Goal: Task Accomplishment & Management: Manage account settings

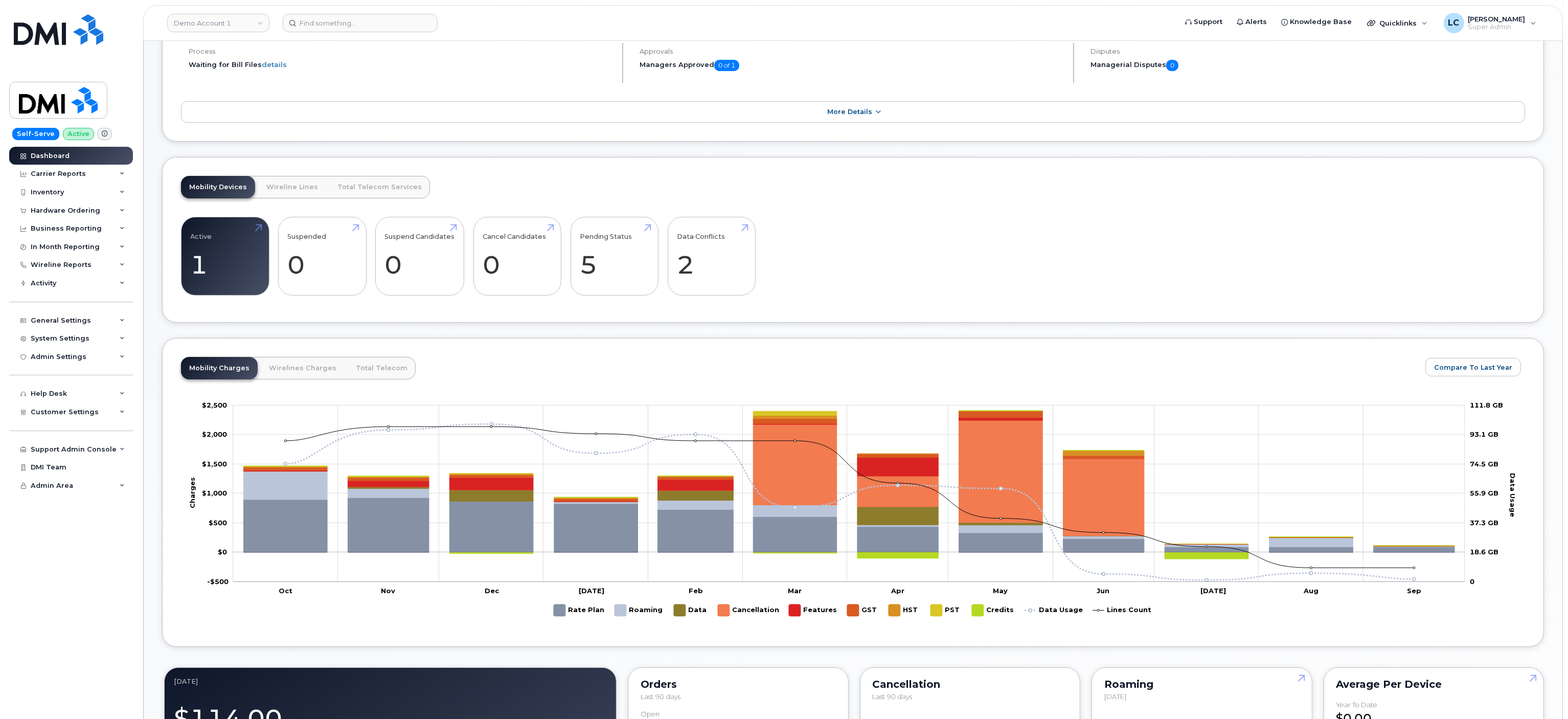
scroll to position [204, 0]
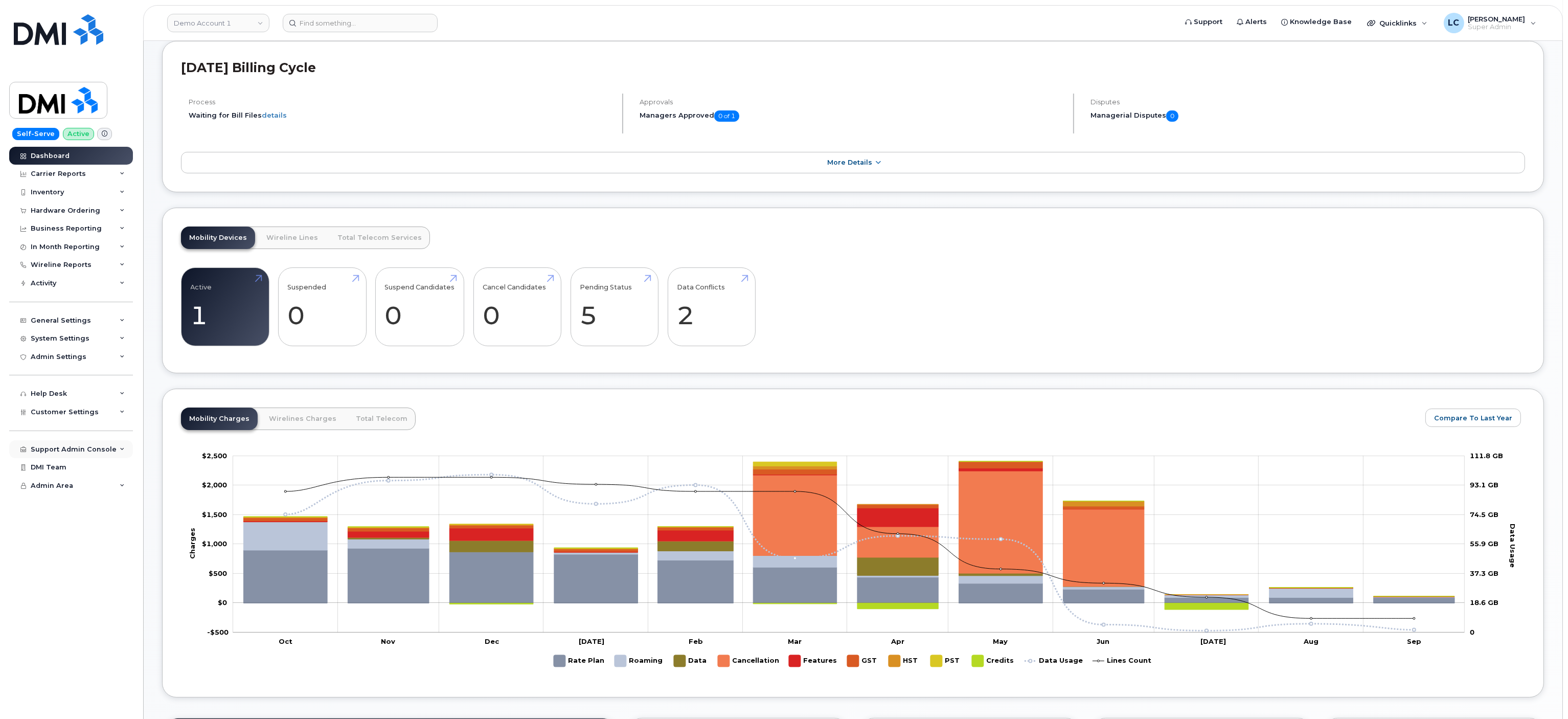
click at [106, 446] on div "Support Admin Console" at bounding box center [73, 449] width 86 height 8
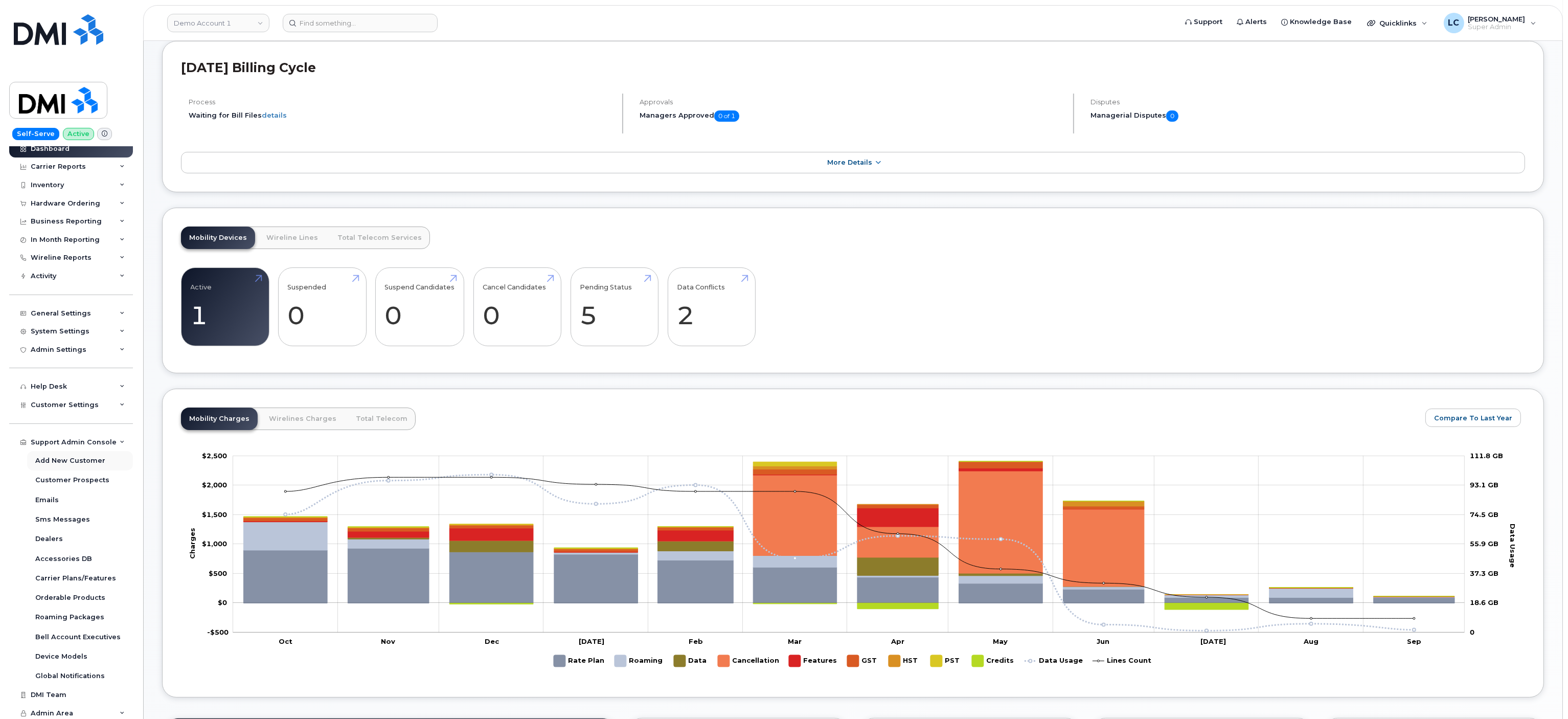
scroll to position [9, 0]
click at [79, 597] on div "Orderable Products" at bounding box center [70, 595] width 70 height 9
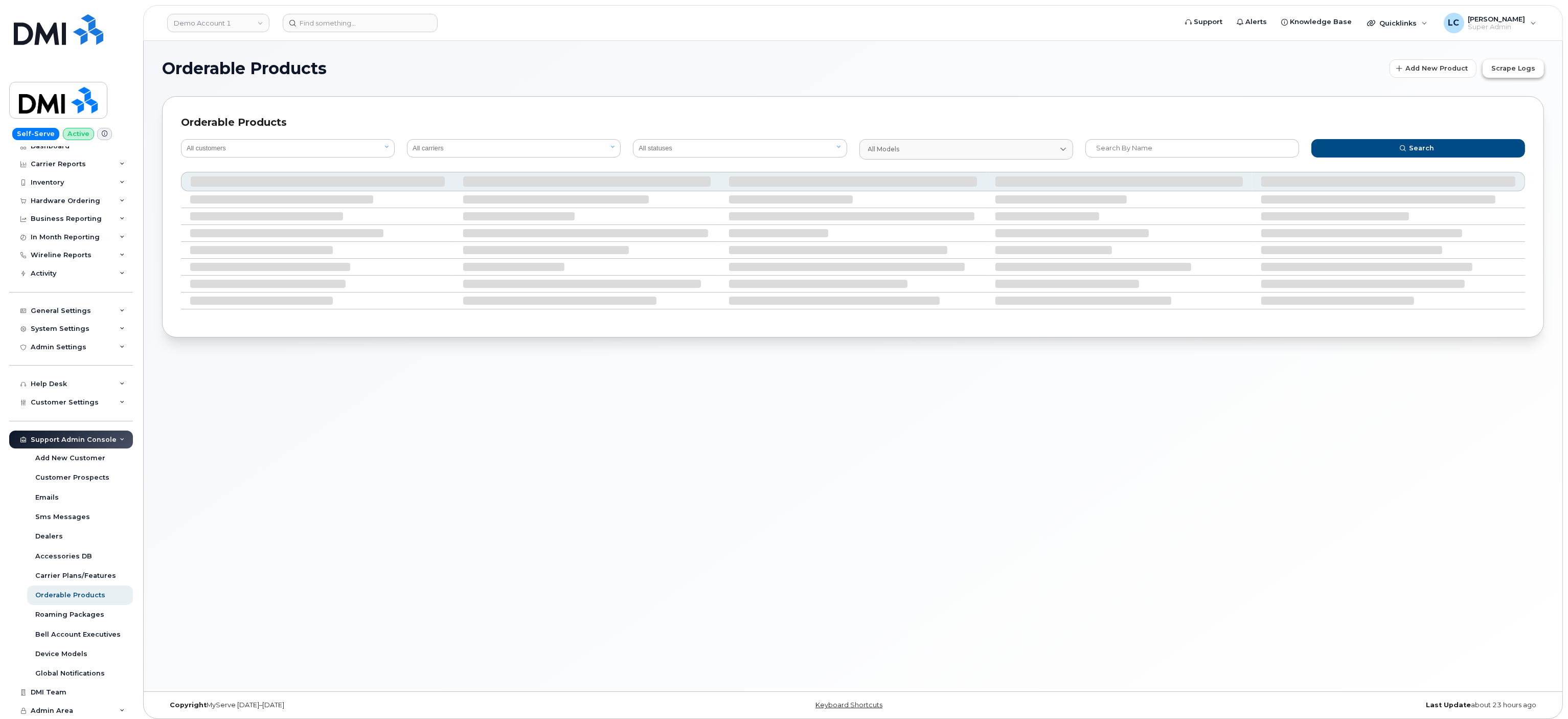
click at [1523, 70] on span "Scrape Logs" at bounding box center [1513, 68] width 44 height 9
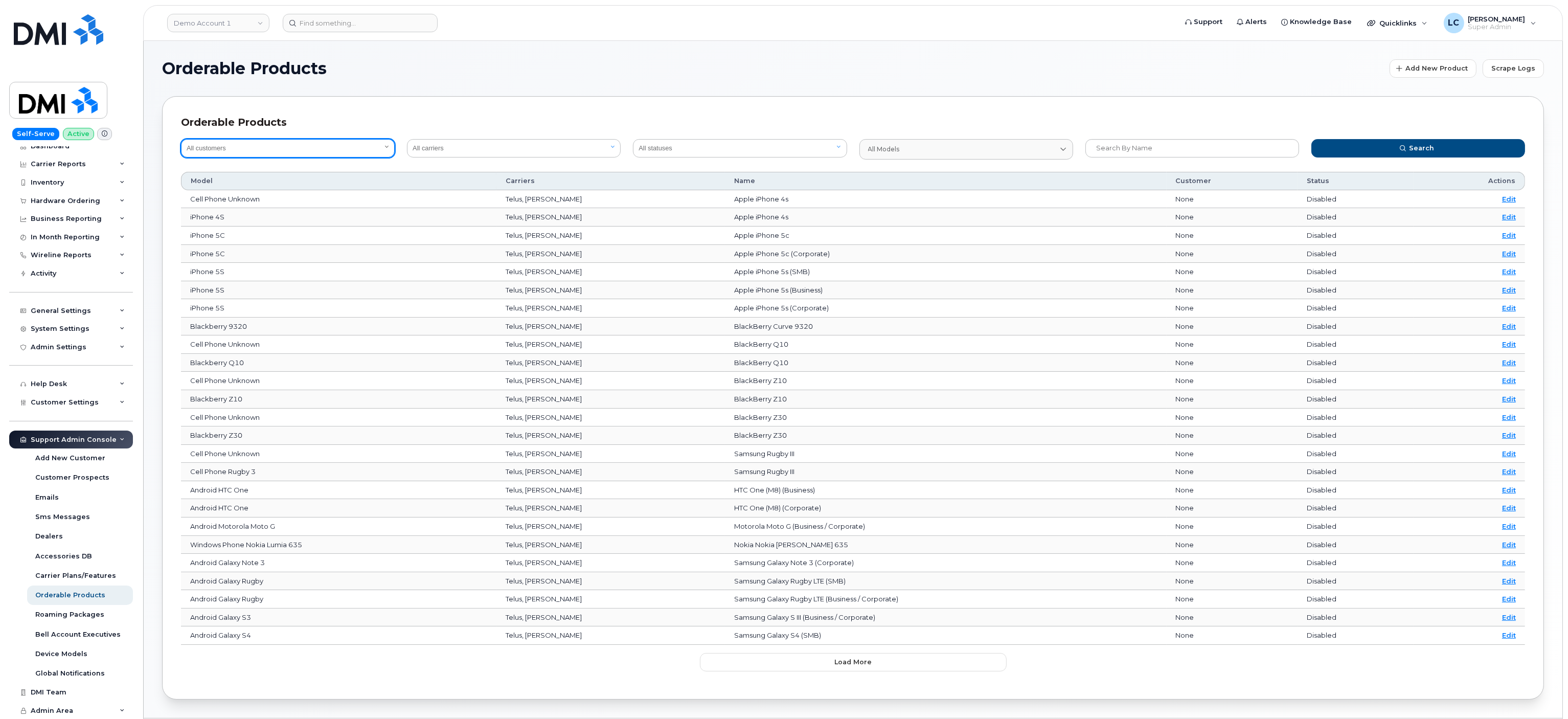
click at [348, 149] on select "All customers Acadia Broadcasting Ltd Aecon Construction Group Inc Alberta Heal…" at bounding box center [288, 148] width 214 height 18
click at [427, 108] on div "Orderable Products All customers Acadia Broadcasting Ltd Aecon Construction Gro…" at bounding box center [853, 398] width 1382 height 603
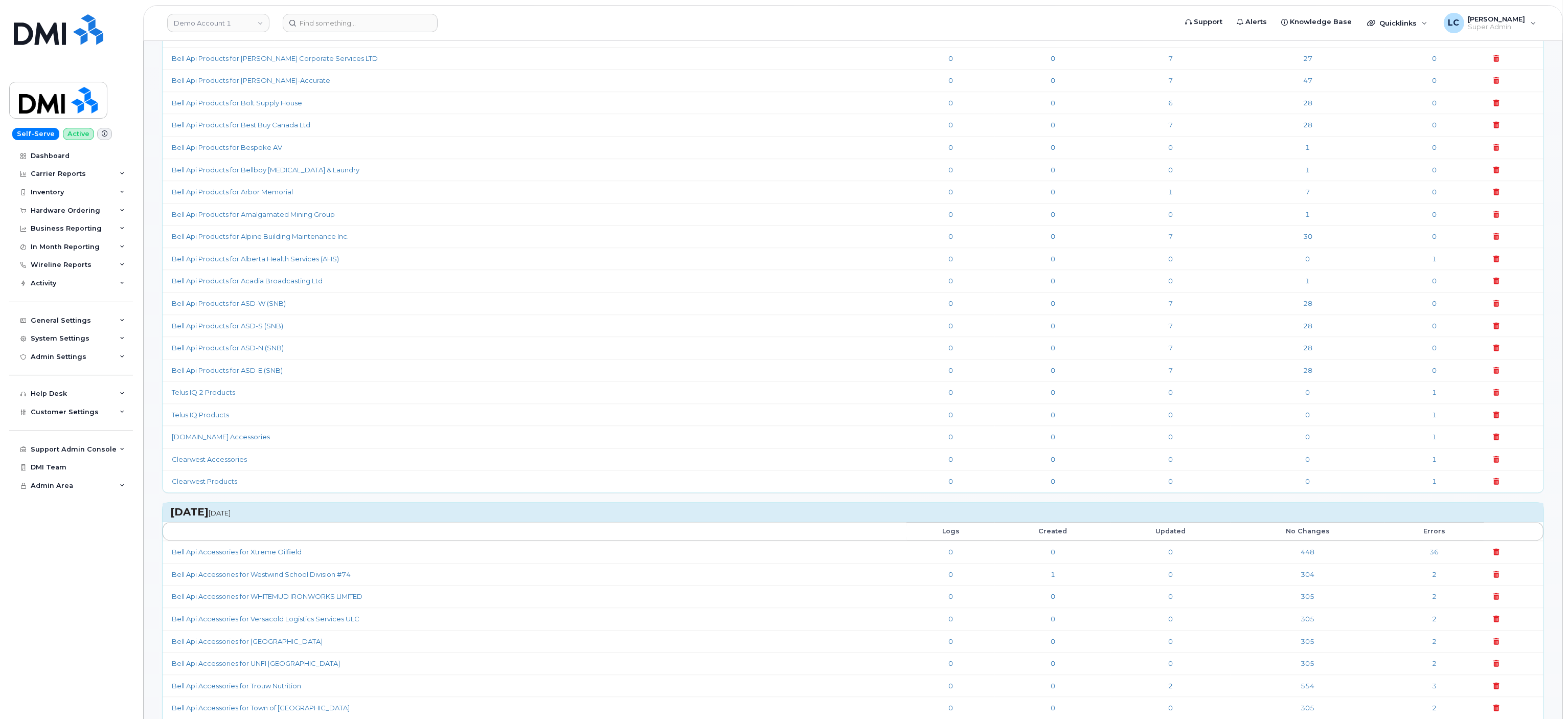
scroll to position [1455, 0]
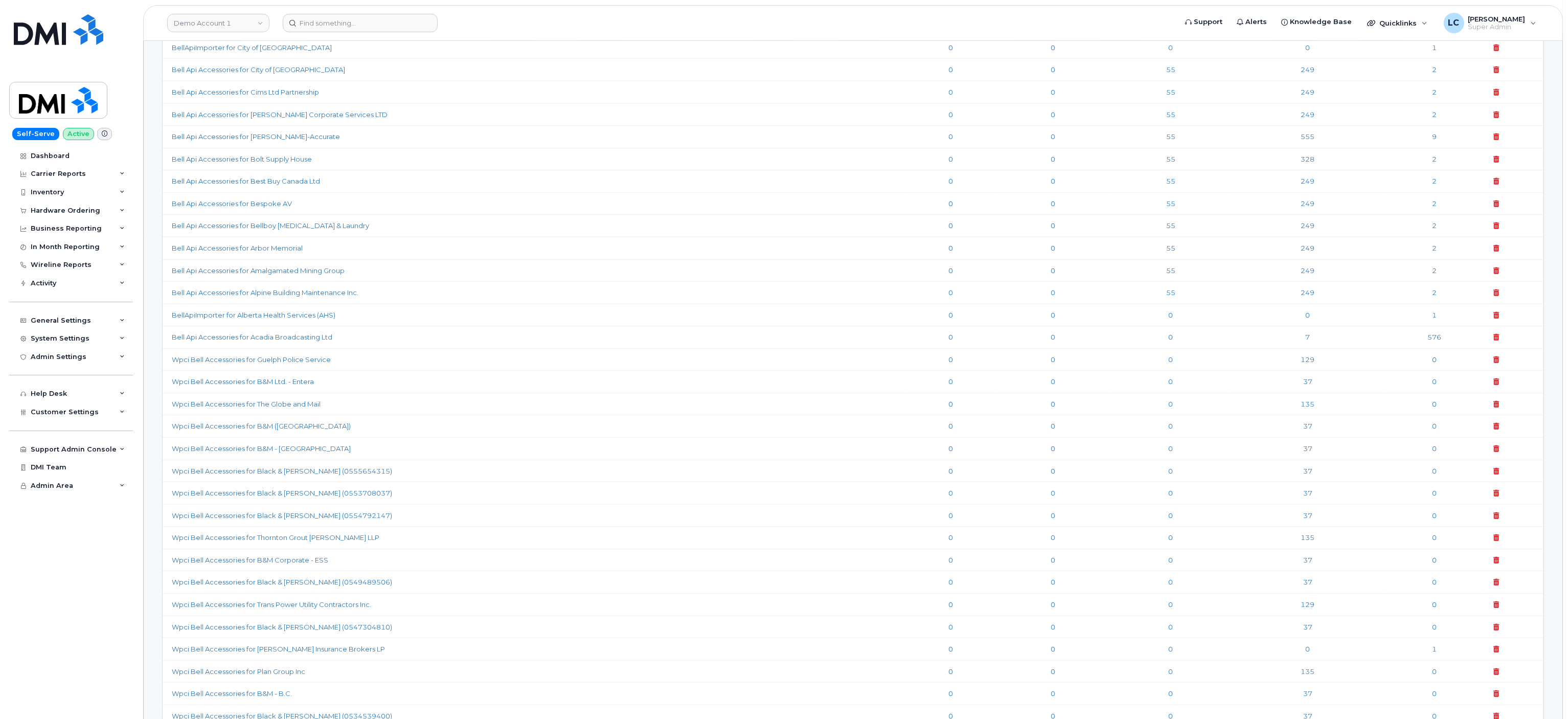
drag, startPoint x: 163, startPoint y: 363, endPoint x: 1439, endPoint y: 361, distance: 1276.0
click at [1439, 348] on tr "Bell Api Accessories for Acadia Broadcasting Ltd 0 0 0 7 576" at bounding box center [853, 337] width 1381 height 23
click at [243, 21] on link "Demo Account 1" at bounding box center [218, 23] width 102 height 18
click at [254, 46] on input at bounding box center [243, 49] width 134 height 18
click at [254, 48] on input at bounding box center [243, 49] width 134 height 18
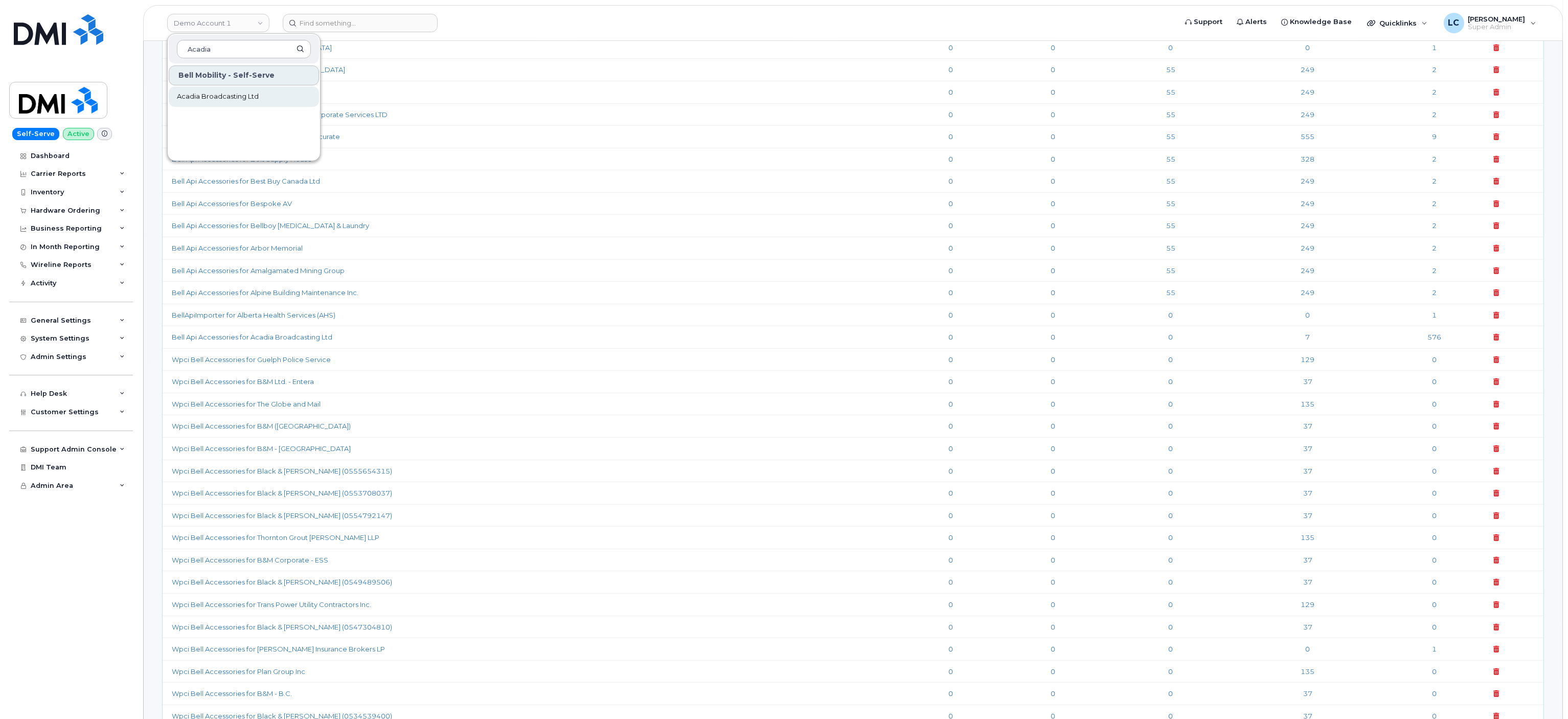
type input "Acadia"
click at [259, 97] on link "Acadia Broadcasting Ltd" at bounding box center [243, 97] width 150 height 20
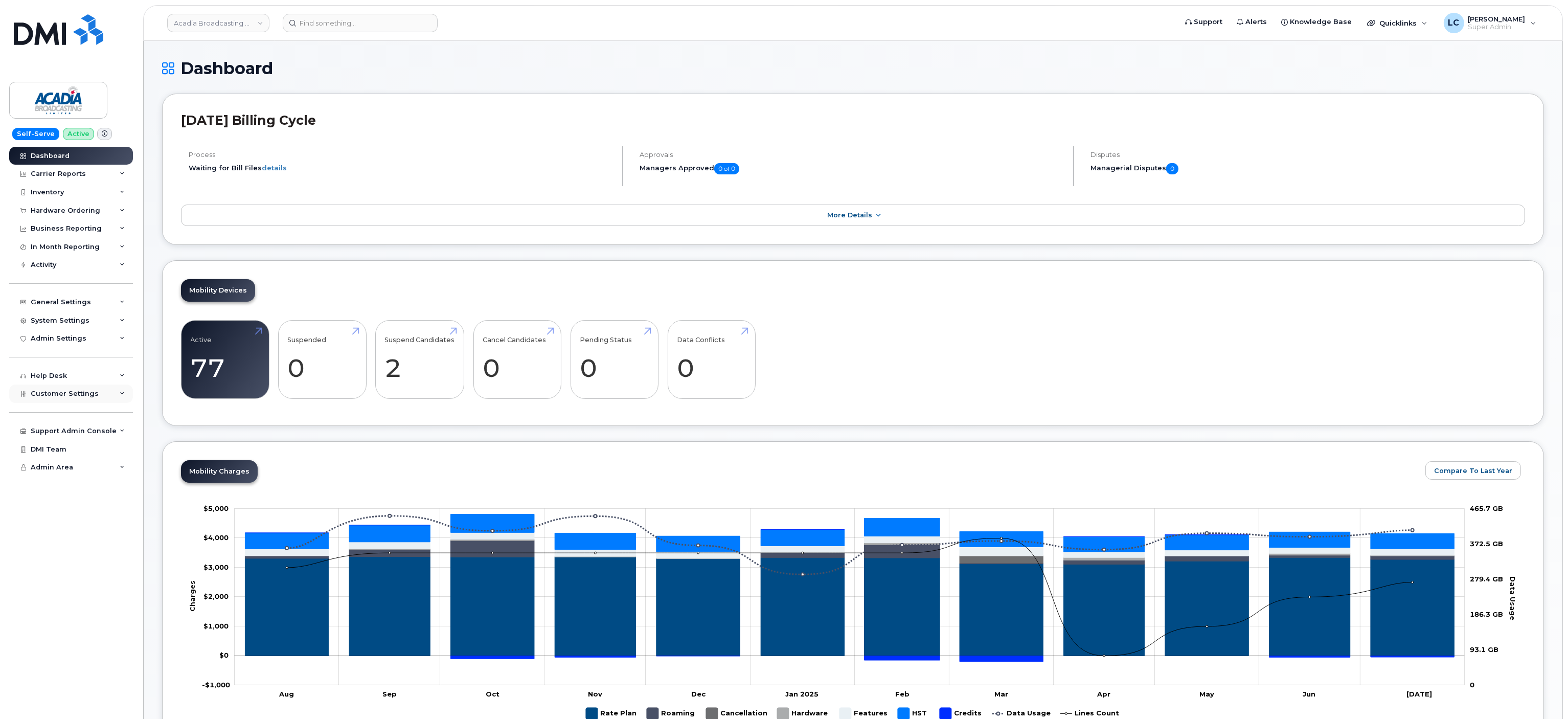
click at [94, 395] on div "Customer Settings" at bounding box center [71, 393] width 124 height 18
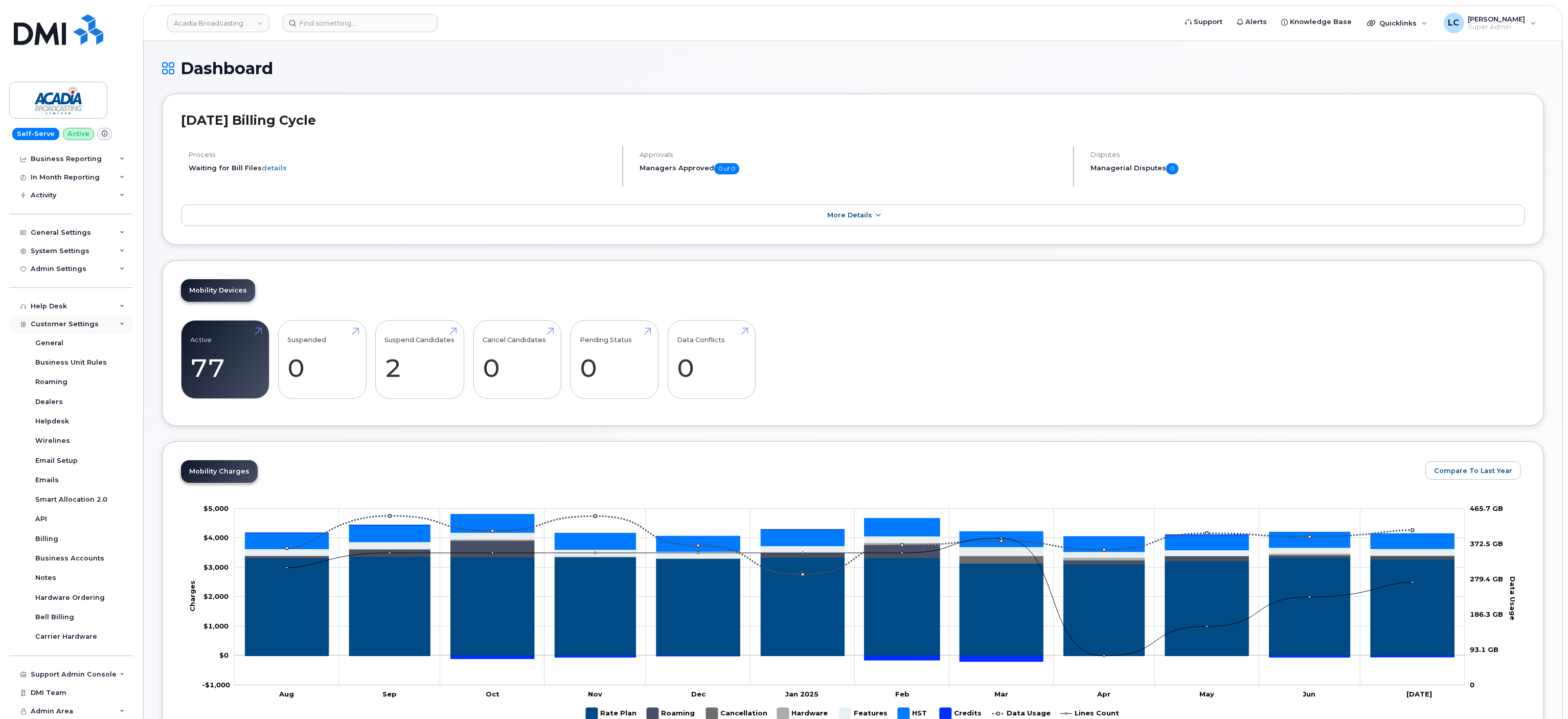
scroll to position [70, 0]
click at [90, 317] on div "Customer Settings" at bounding box center [71, 324] width 124 height 18
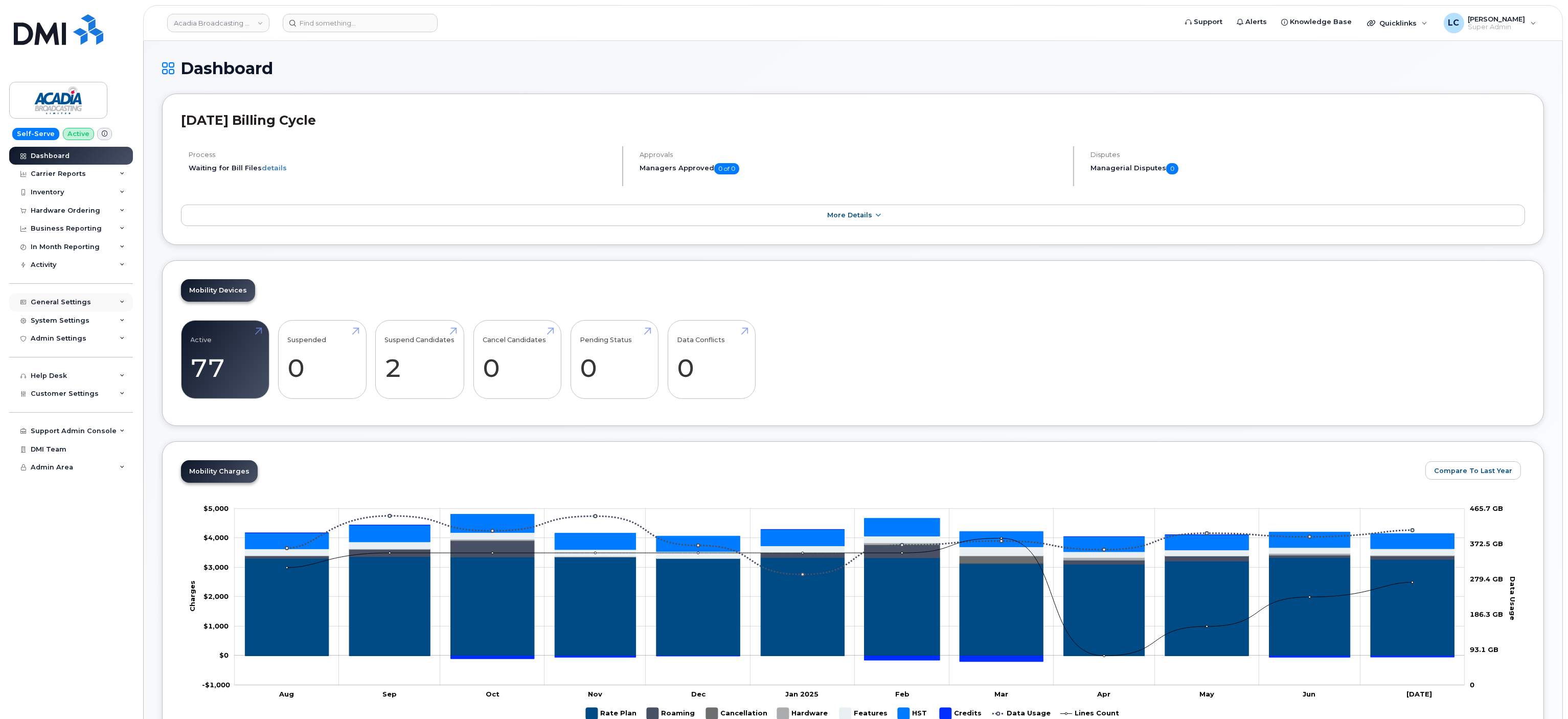
click at [96, 306] on div "General Settings" at bounding box center [71, 302] width 124 height 18
drag, startPoint x: 104, startPoint y: 292, endPoint x: 104, endPoint y: 298, distance: 6.0
click at [105, 542] on div "General Settings My Account Device Mapping Financial Lead Mapping Locations Man…" at bounding box center [73, 550] width 126 height 18
click at [105, 300] on div "General Settings" at bounding box center [71, 302] width 124 height 18
click at [97, 318] on div "System Settings" at bounding box center [71, 321] width 124 height 18
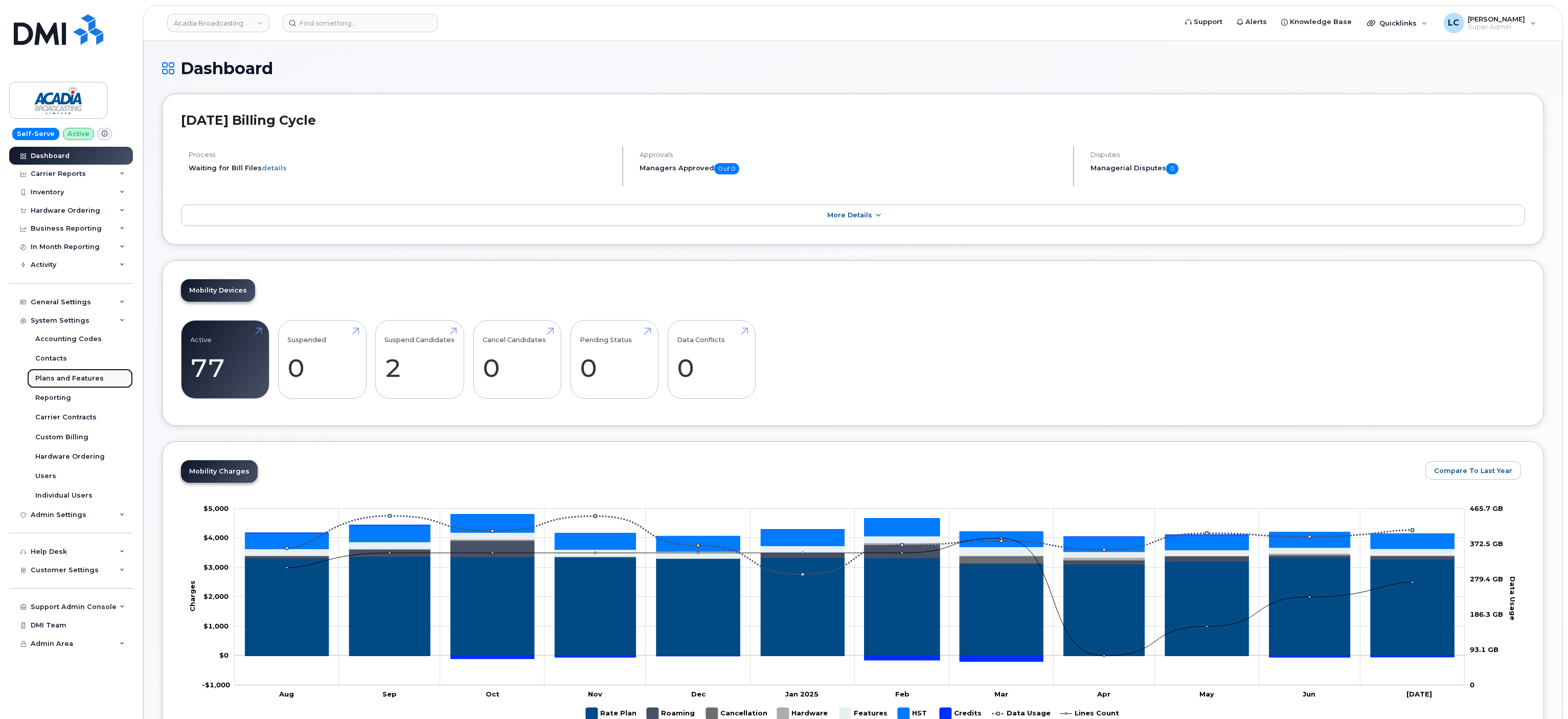
click at [87, 379] on div "Plans and Features" at bounding box center [70, 378] width 68 height 9
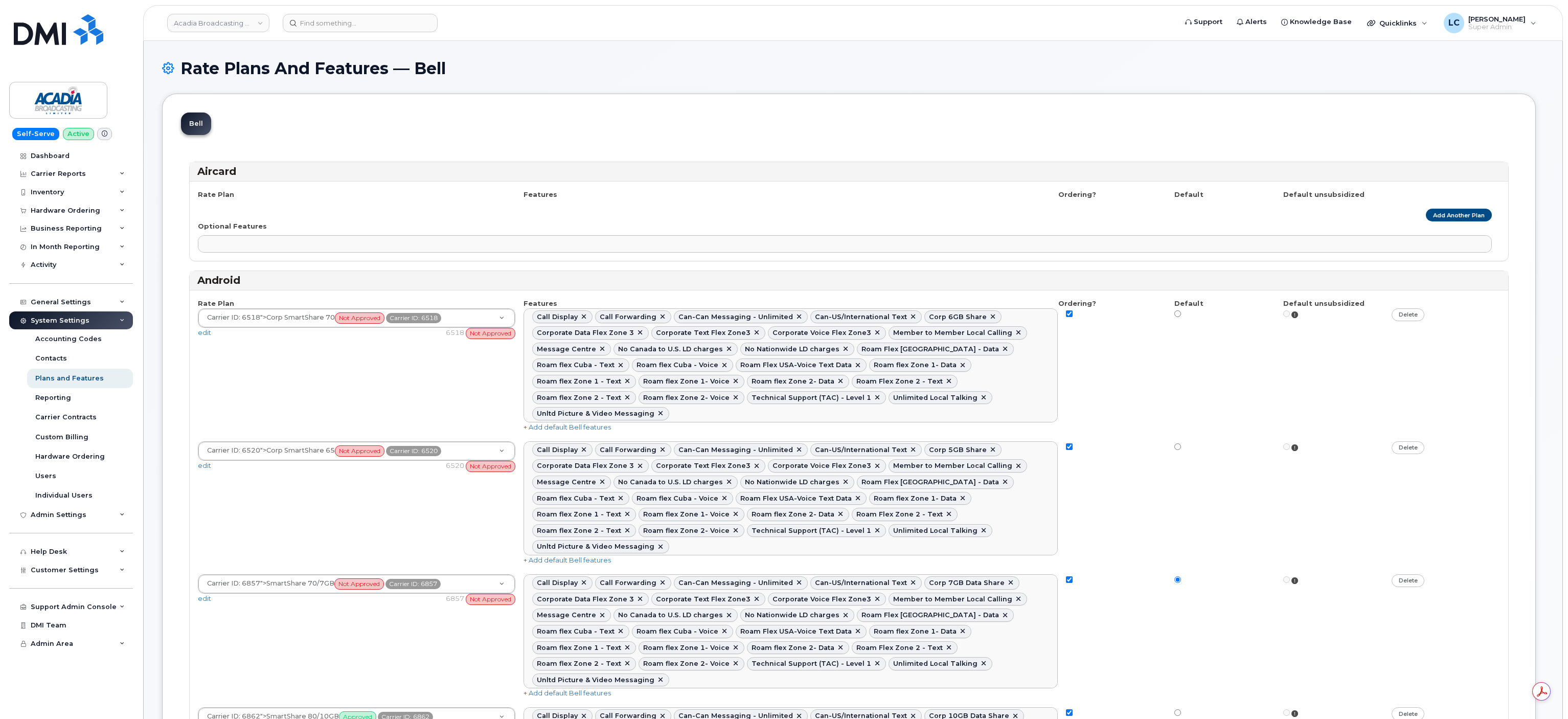
select select
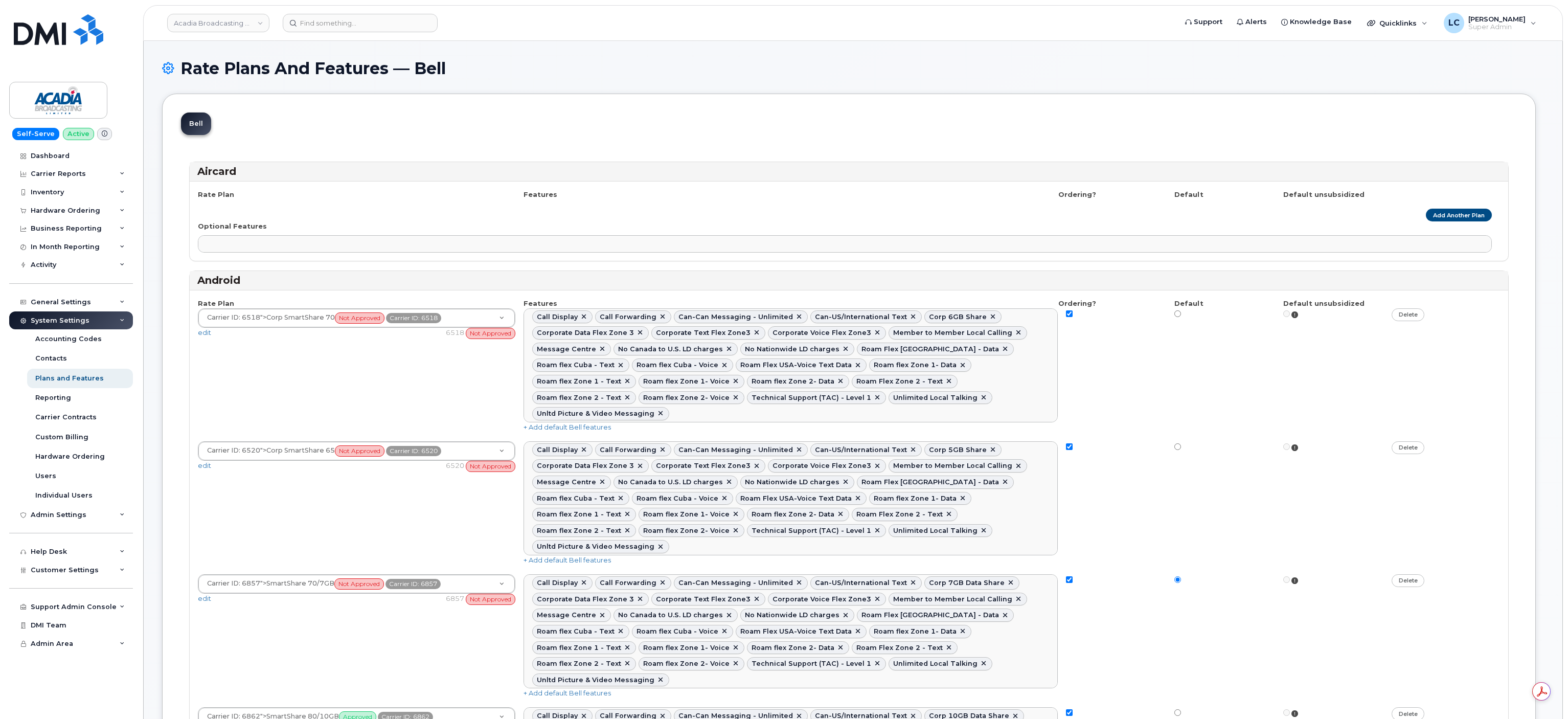
select select
select select "171"
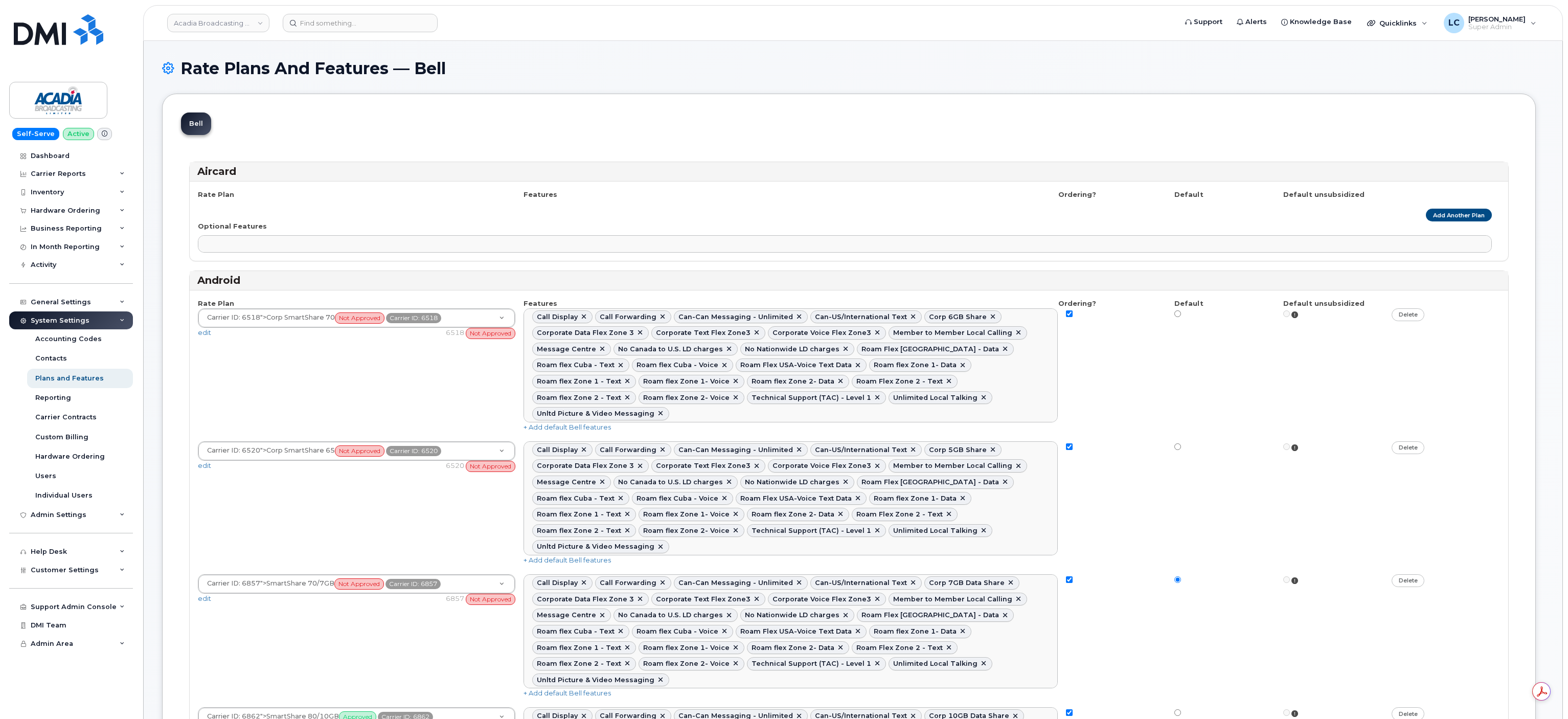
select select "171"
select select
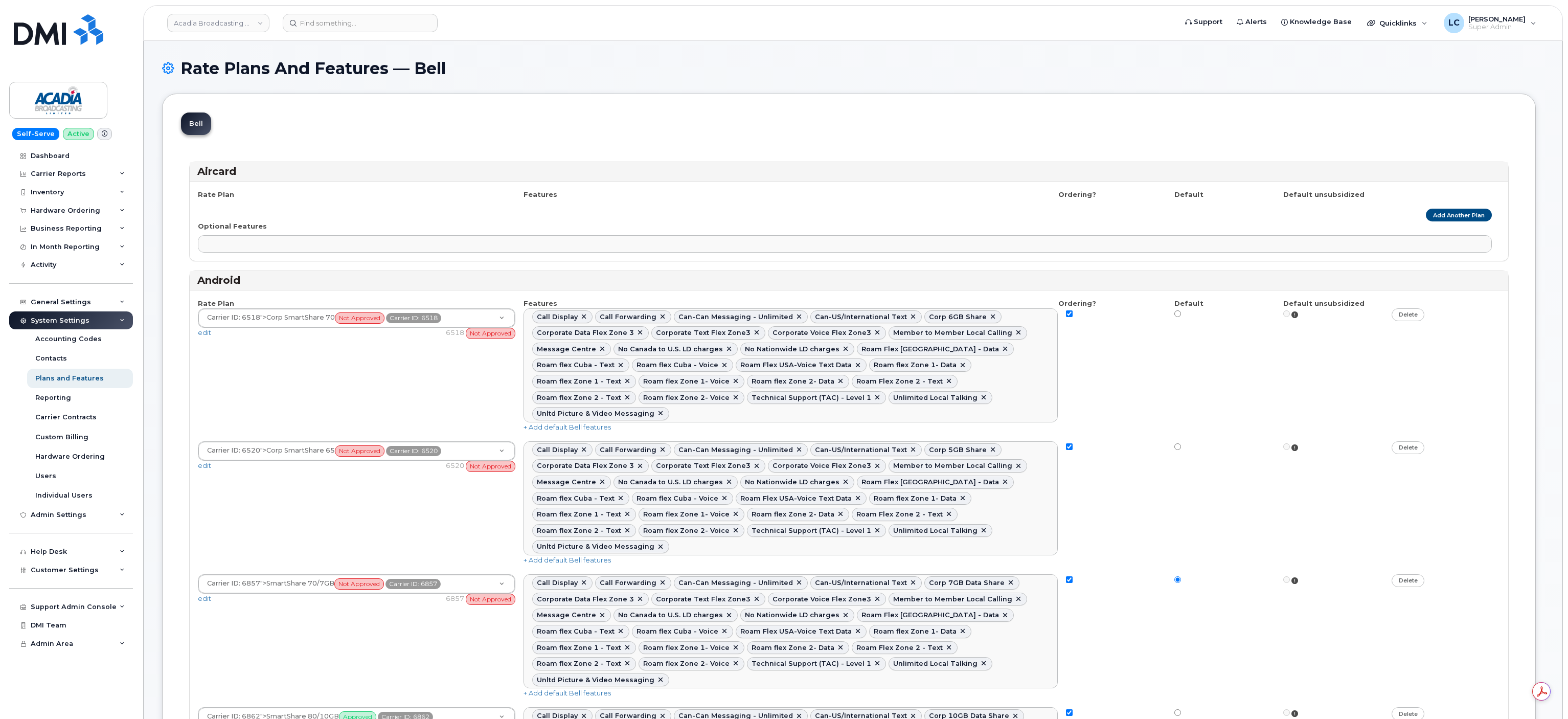
select select
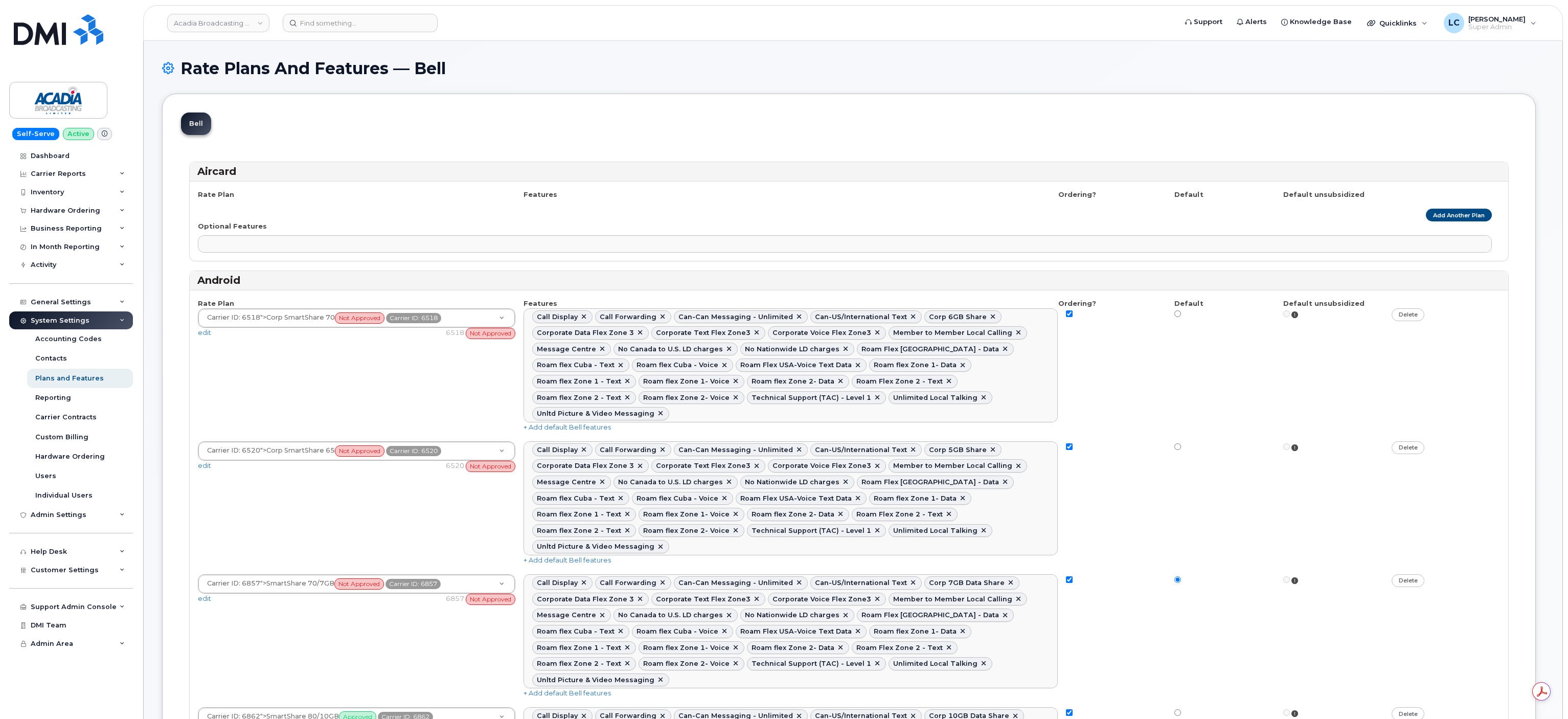
select select
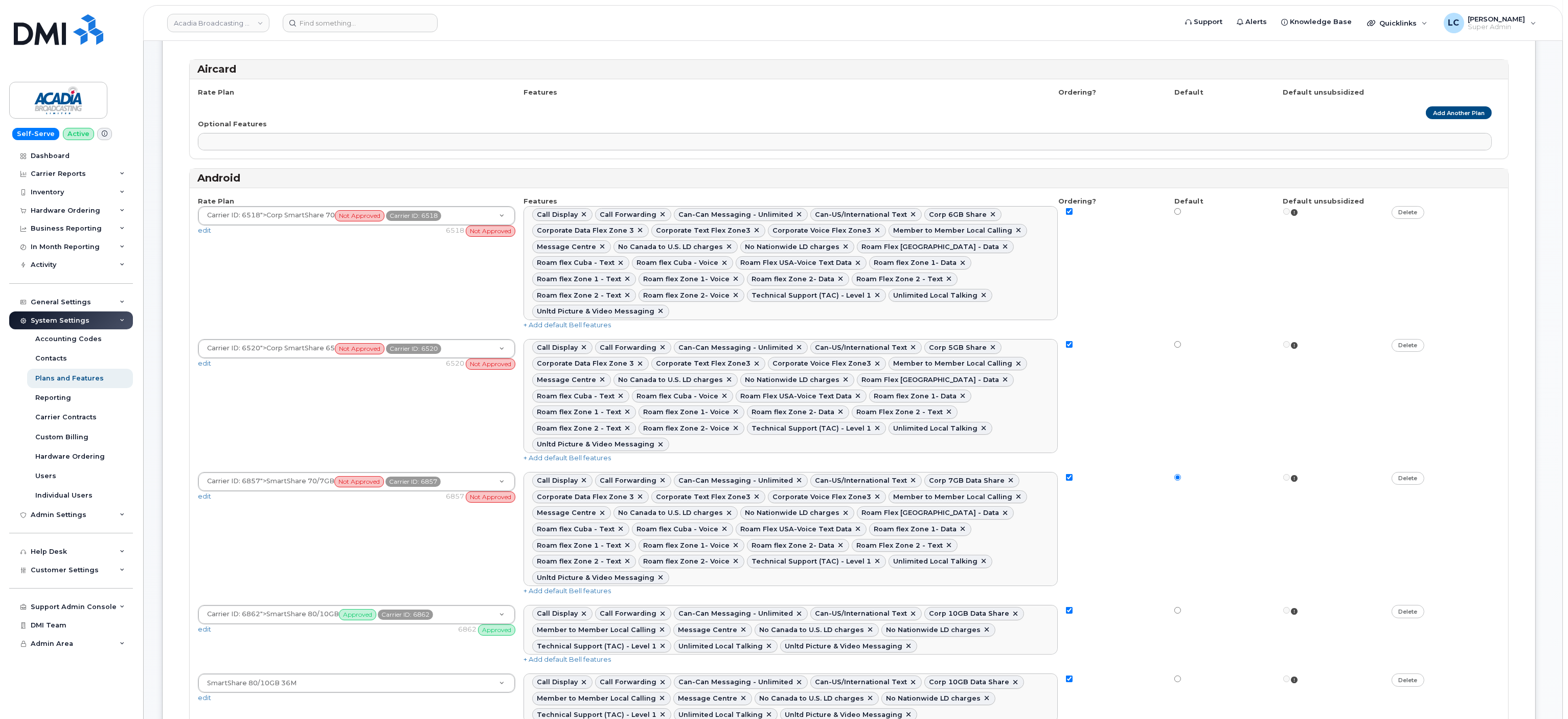
scroll to position [204, 0]
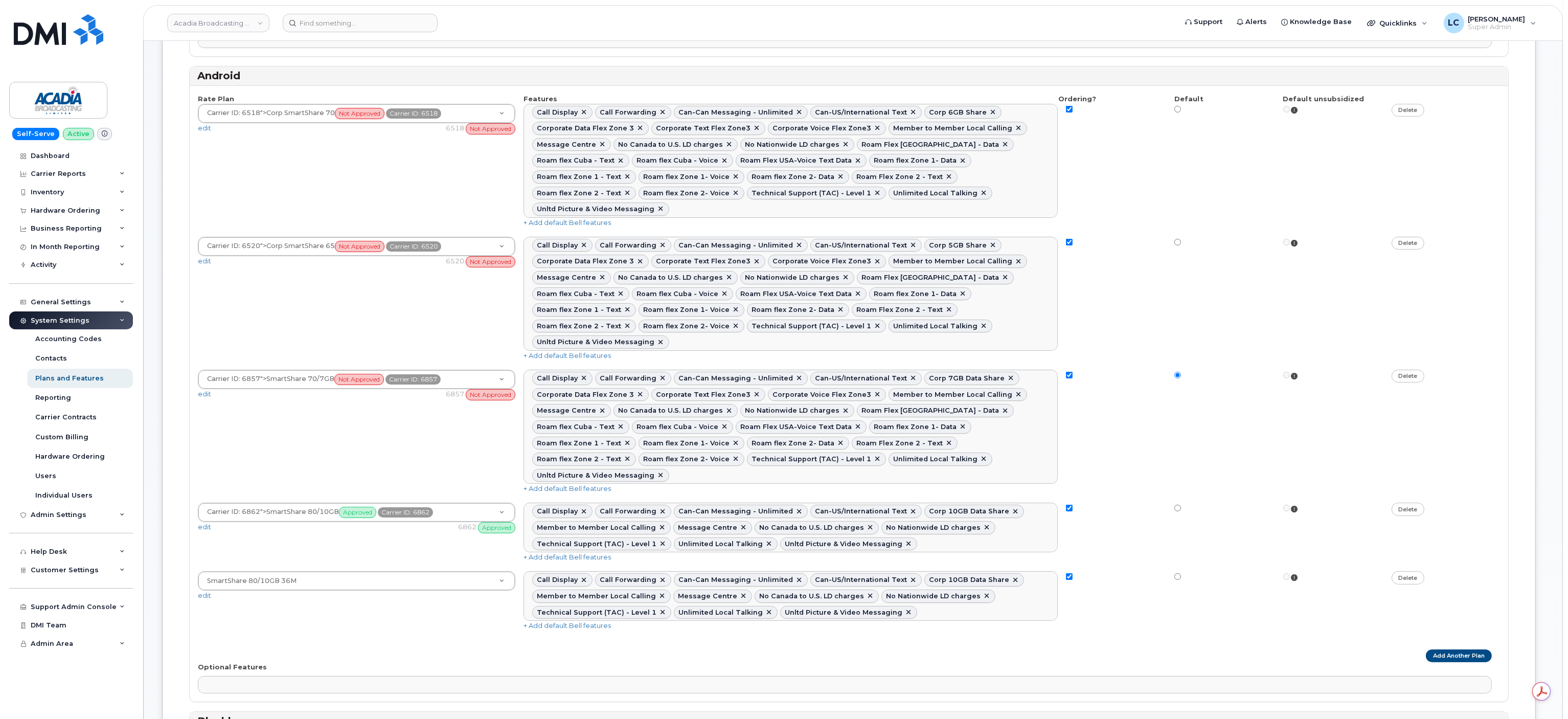
click at [1181, 503] on div at bounding box center [1228, 508] width 108 height 11
click at [1176, 113] on input "radio" at bounding box center [1177, 109] width 7 height 7
radio input "true"
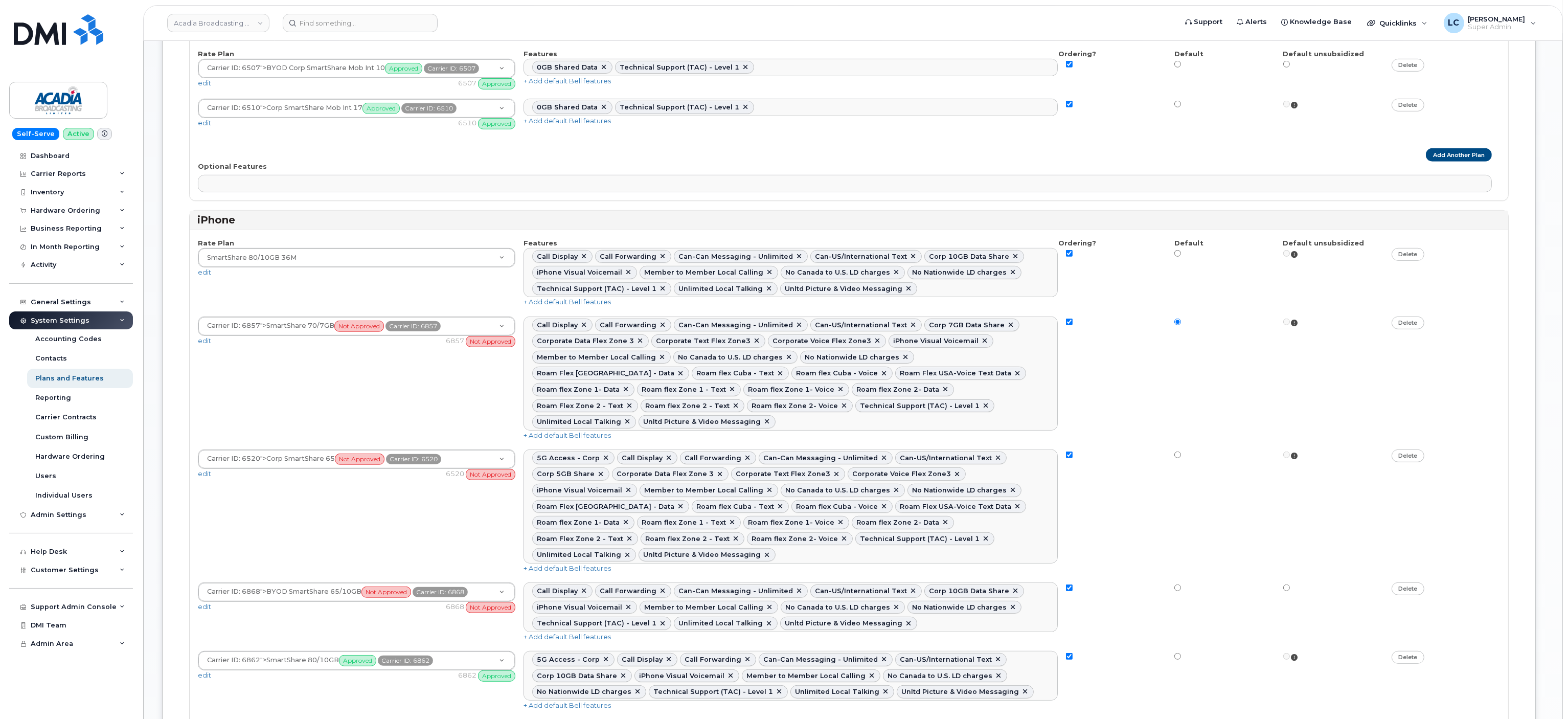
scroll to position [1432, 0]
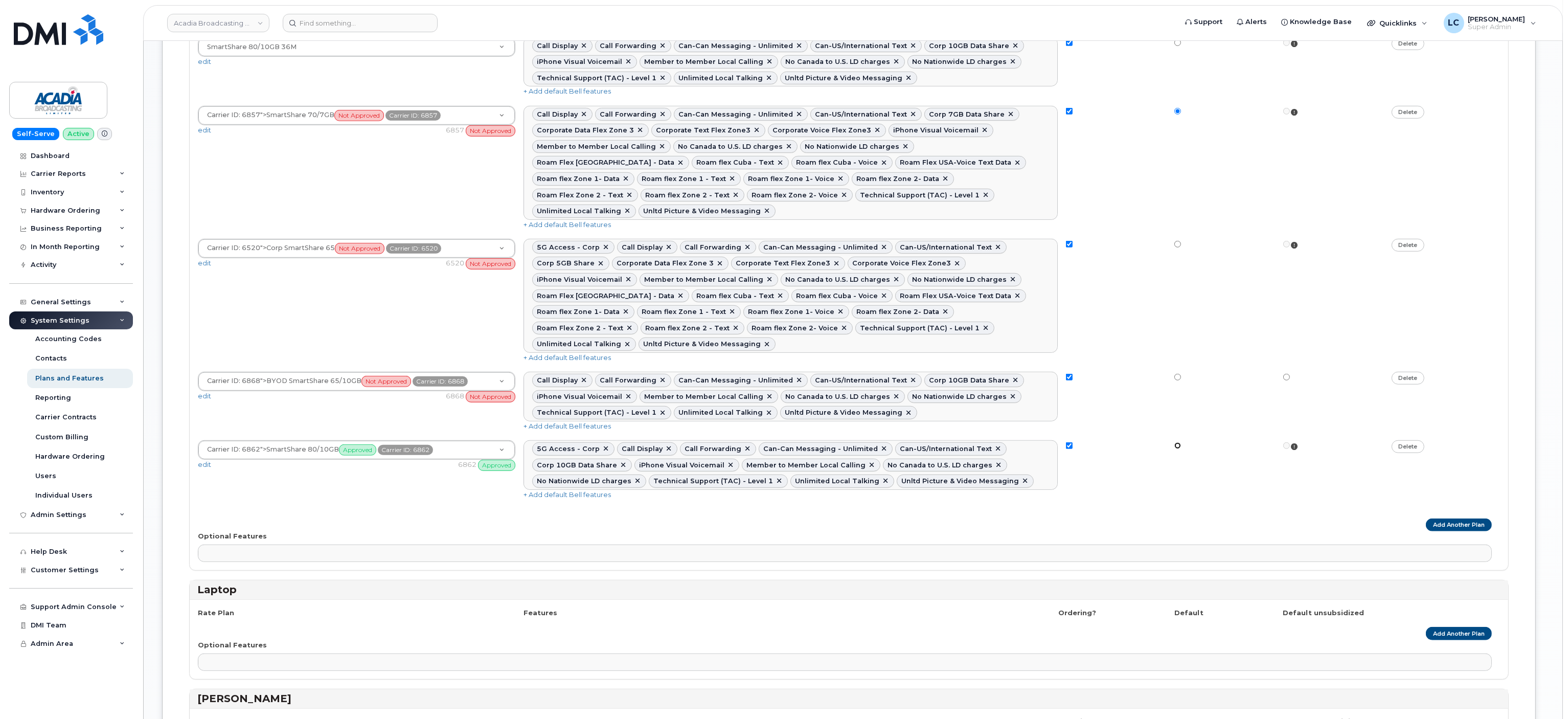
click at [1176, 46] on input "radio" at bounding box center [1177, 42] width 7 height 7
radio input "true"
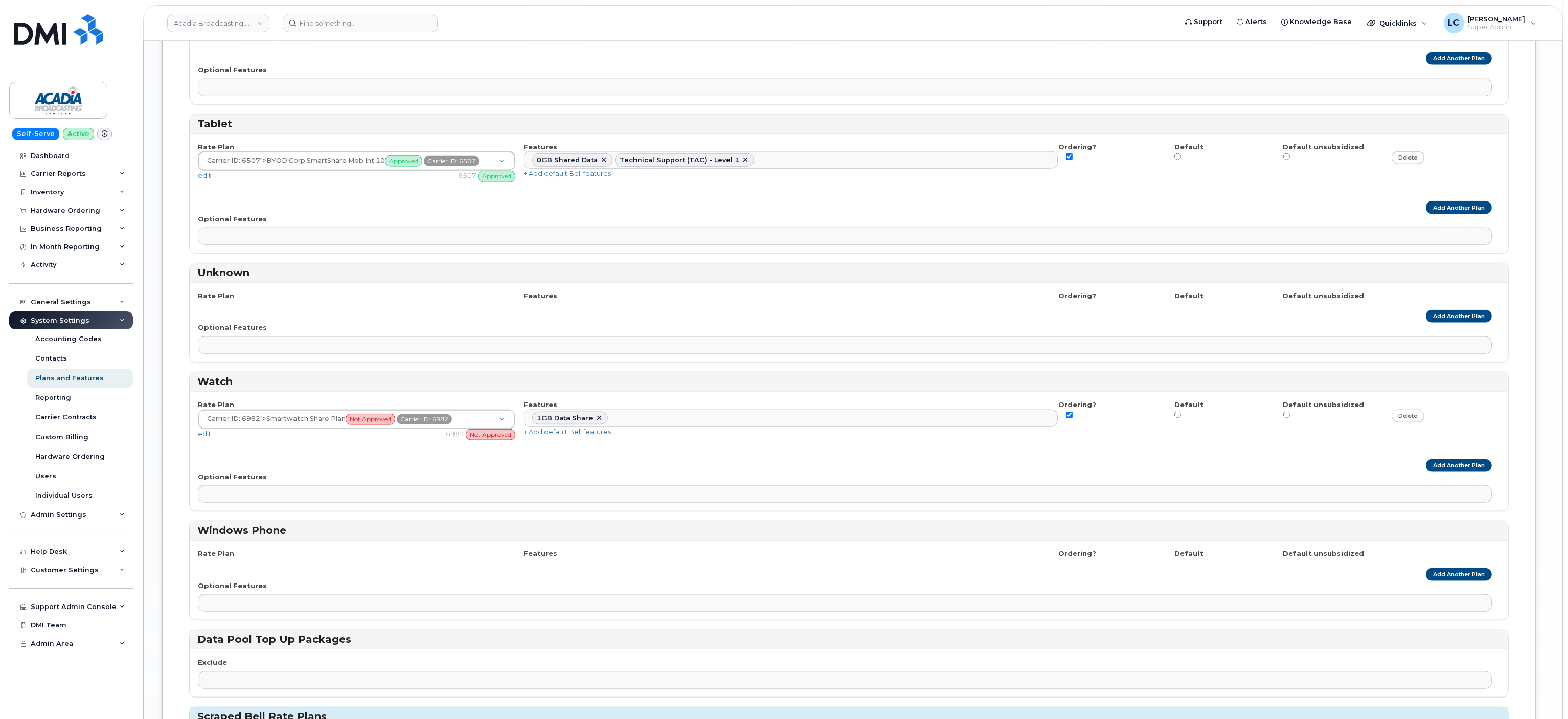
scroll to position [2660, 0]
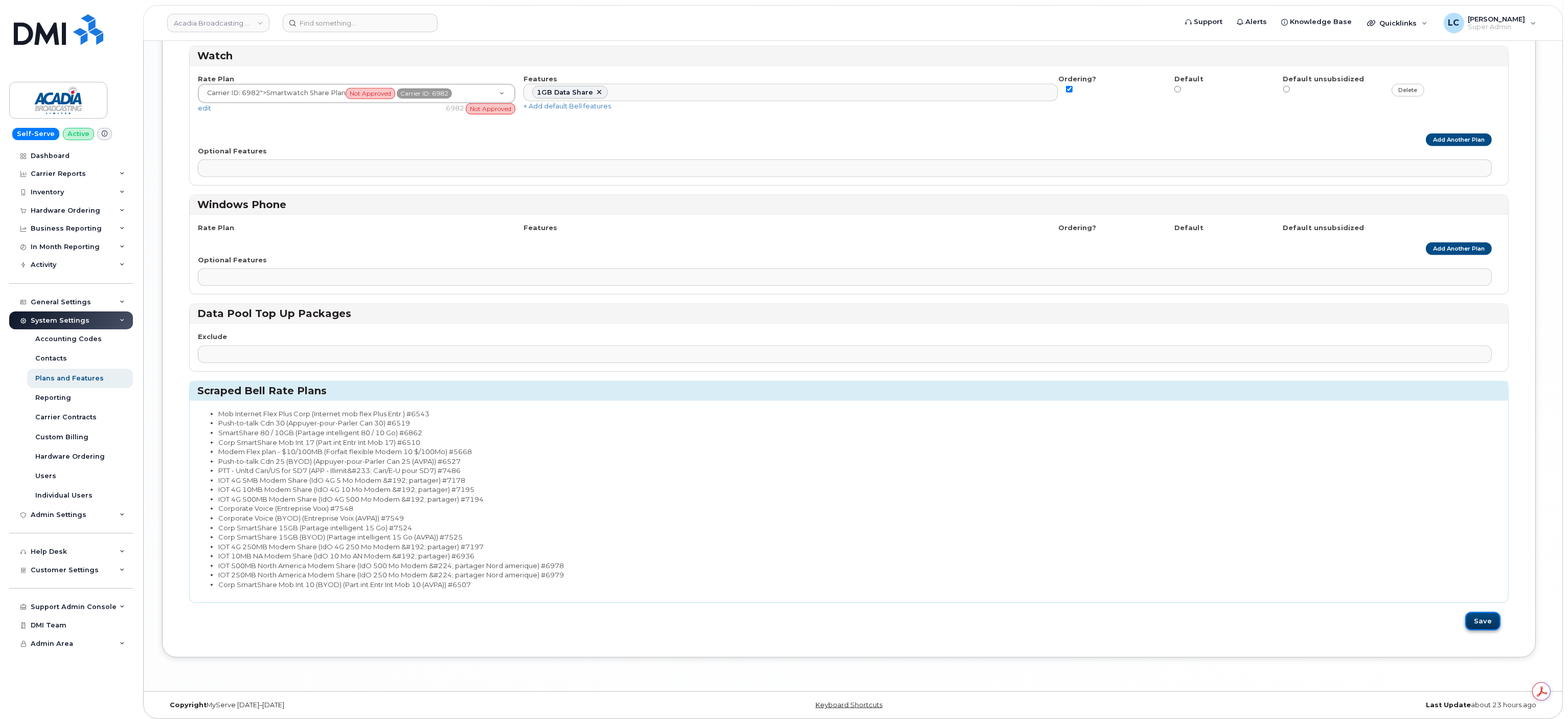
click at [1492, 613] on button "Save" at bounding box center [1483, 622] width 36 height 19
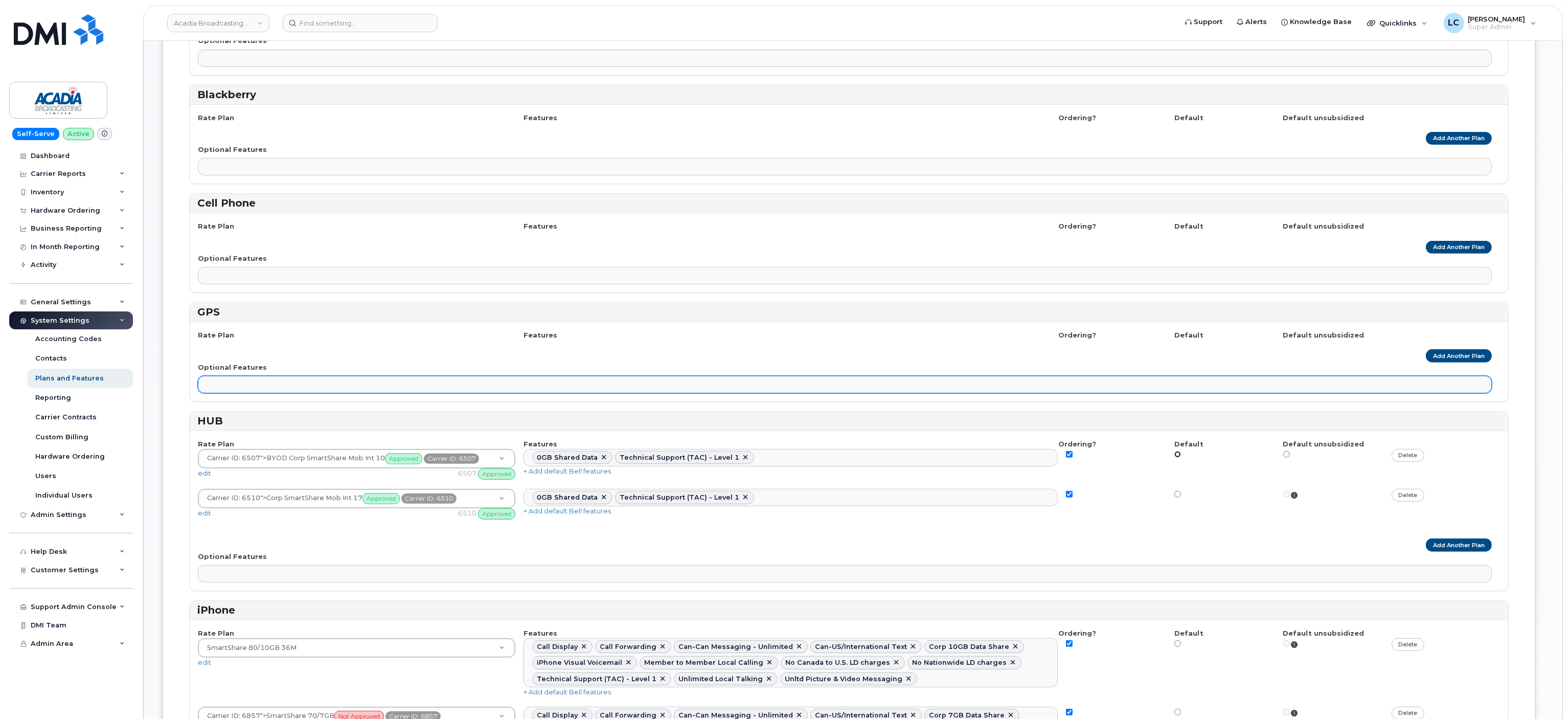
scroll to position [854, 0]
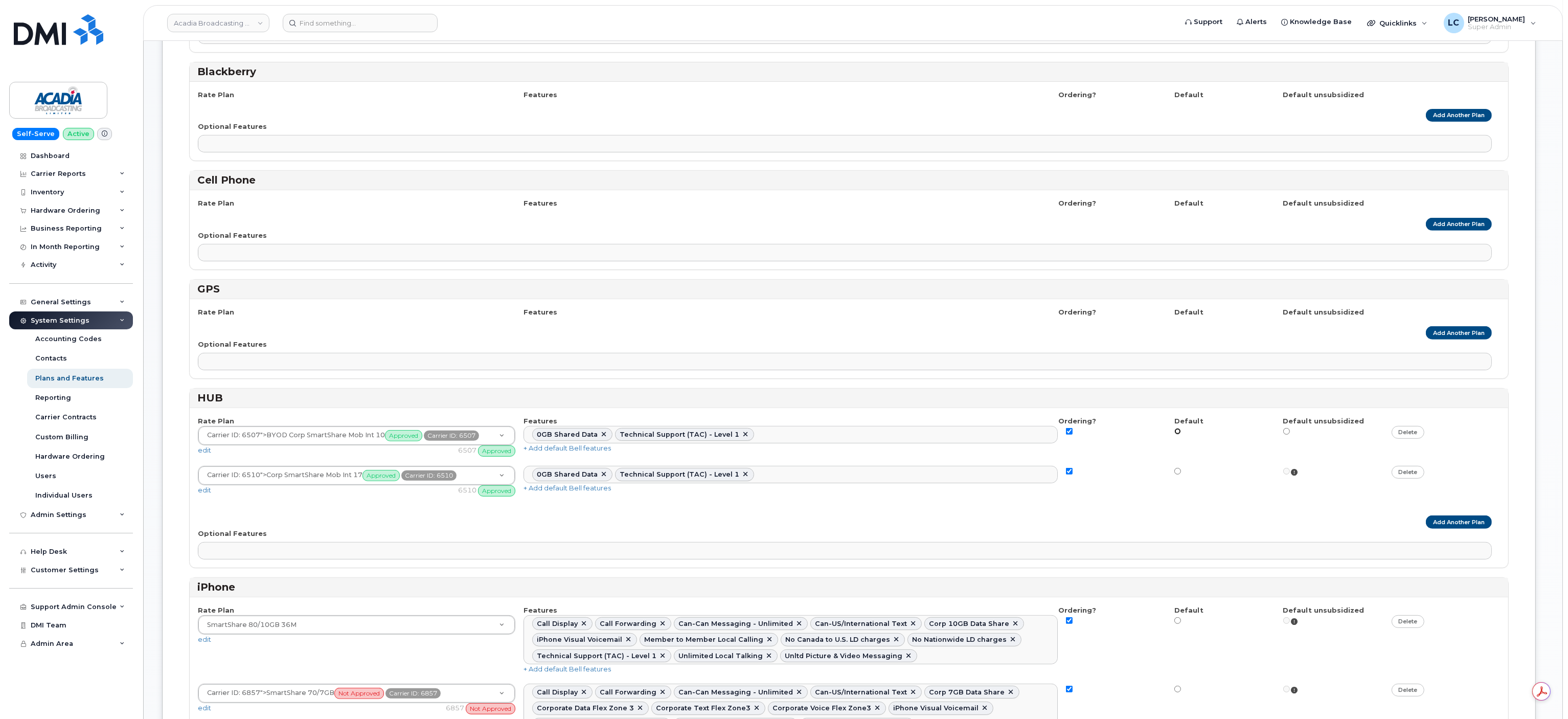
click at [1178, 428] on input "radio" at bounding box center [1177, 431] width 7 height 7
radio input "true"
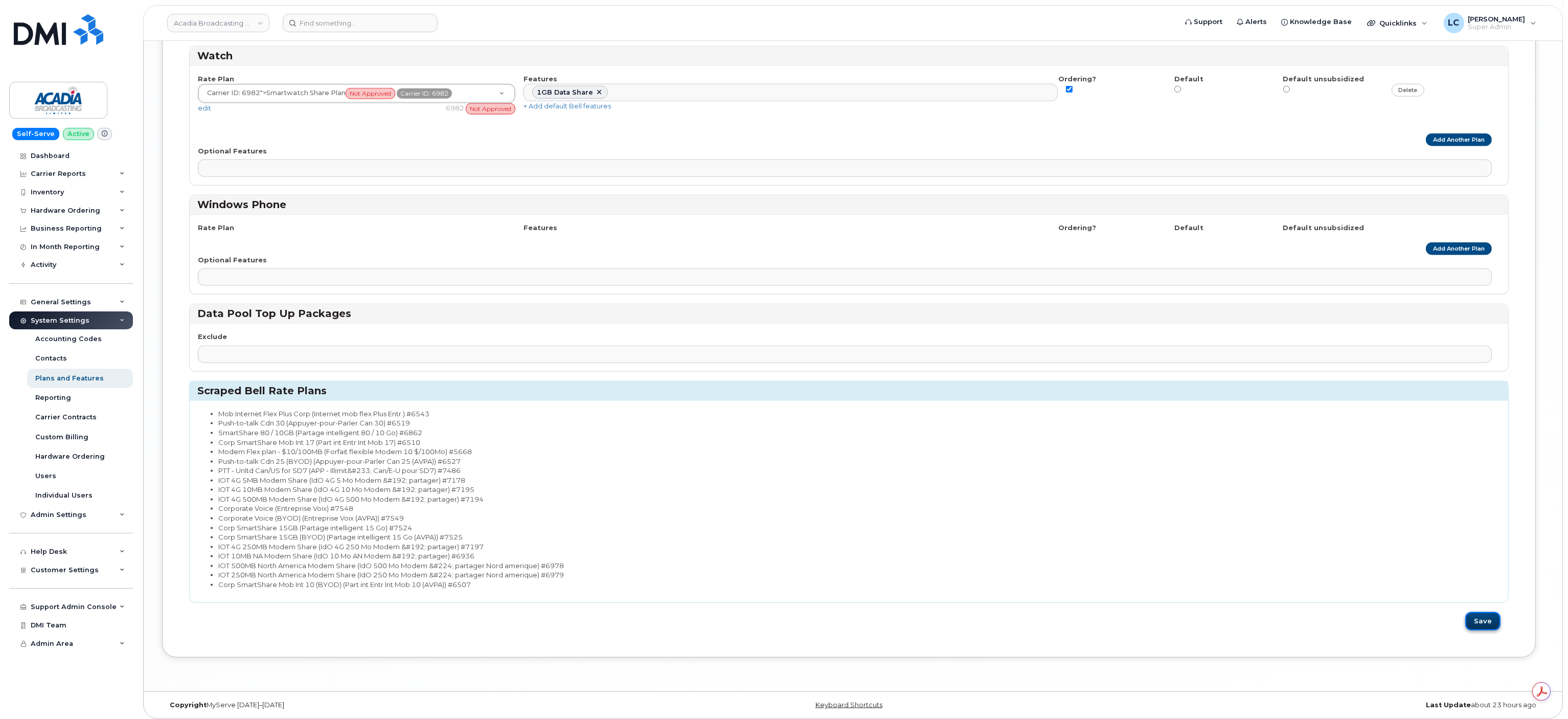
click at [1485, 619] on button "Save" at bounding box center [1483, 622] width 36 height 19
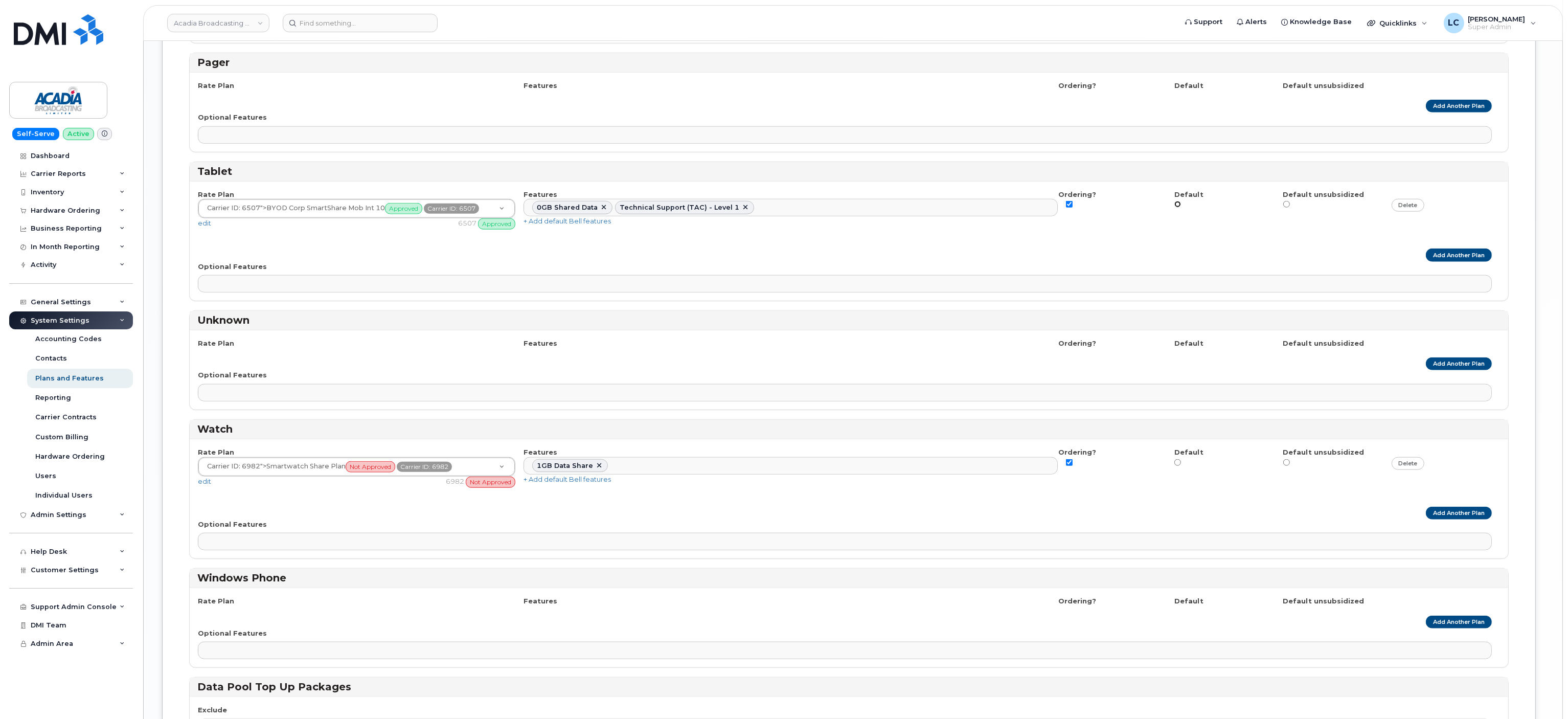
scroll to position [2264, 0]
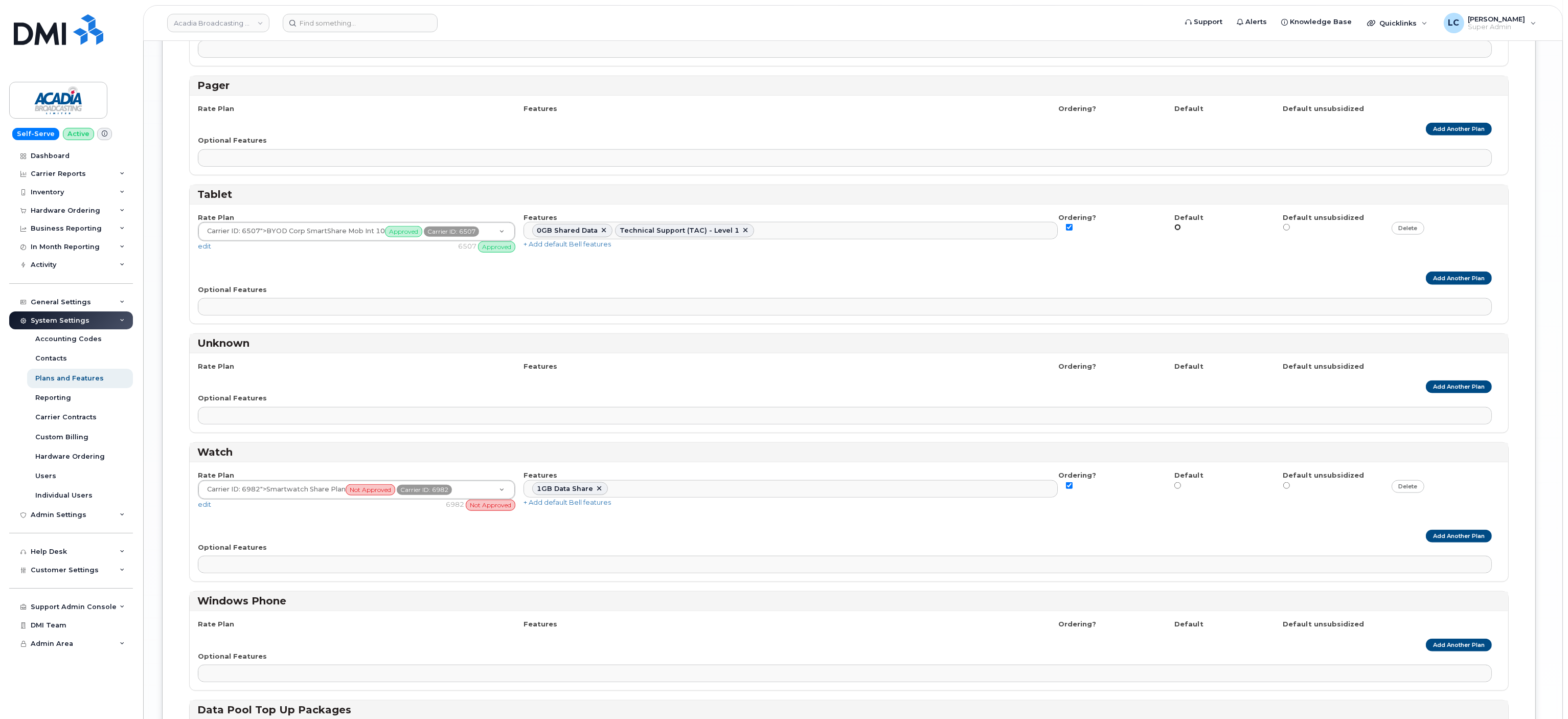
click at [1178, 224] on input "radio" at bounding box center [1177, 227] width 7 height 7
radio input "true"
click at [1179, 483] on input "radio" at bounding box center [1177, 486] width 7 height 7
radio input "true"
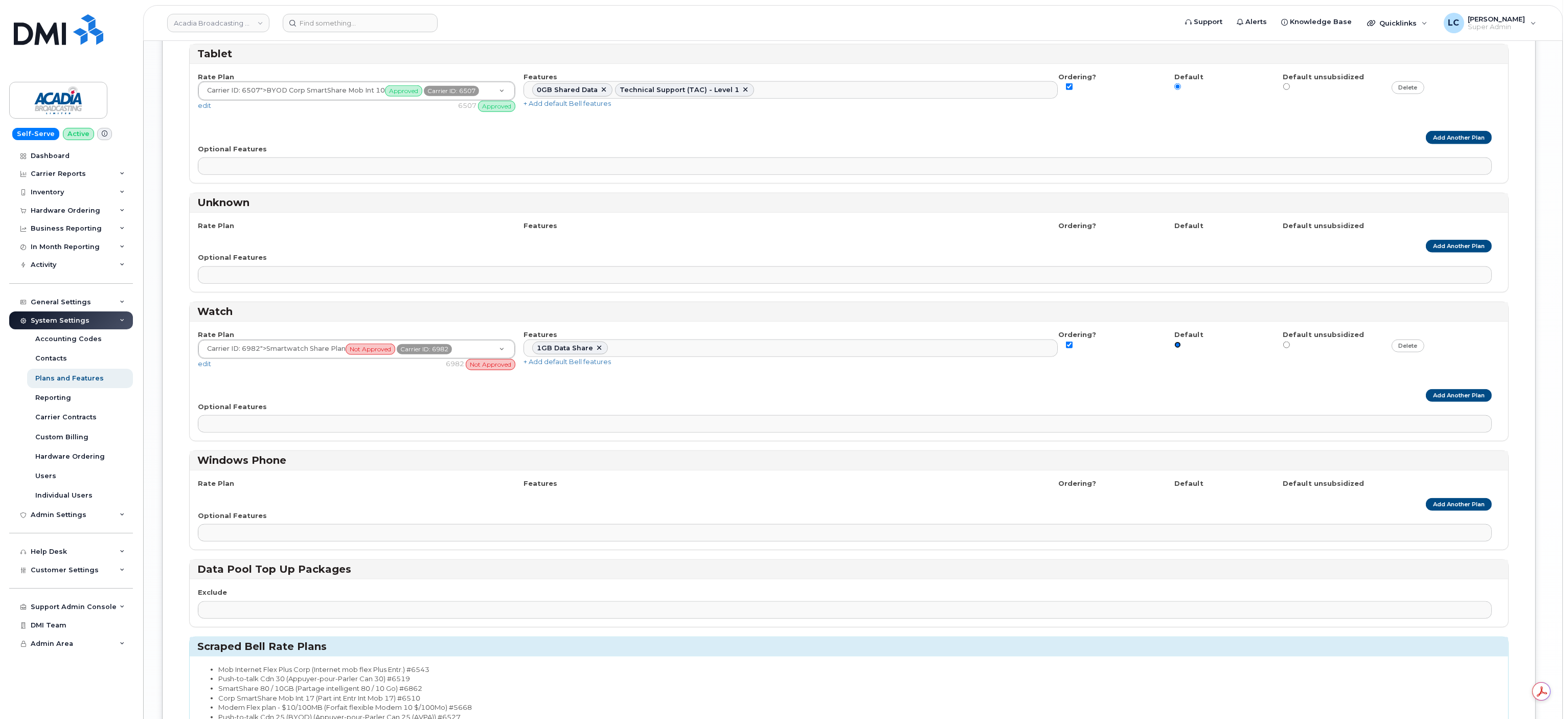
scroll to position [2660, 0]
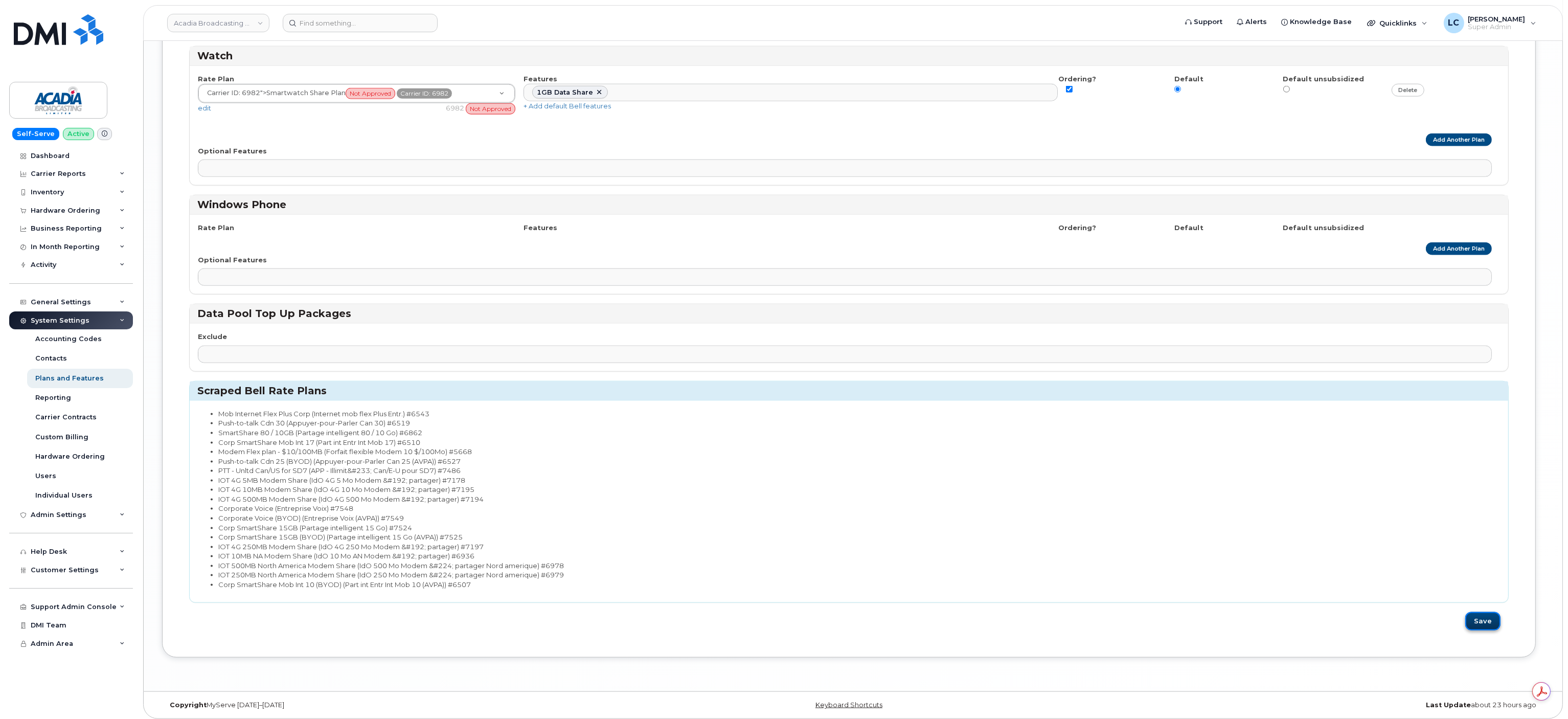
click at [1481, 612] on button "Save" at bounding box center [1483, 622] width 36 height 19
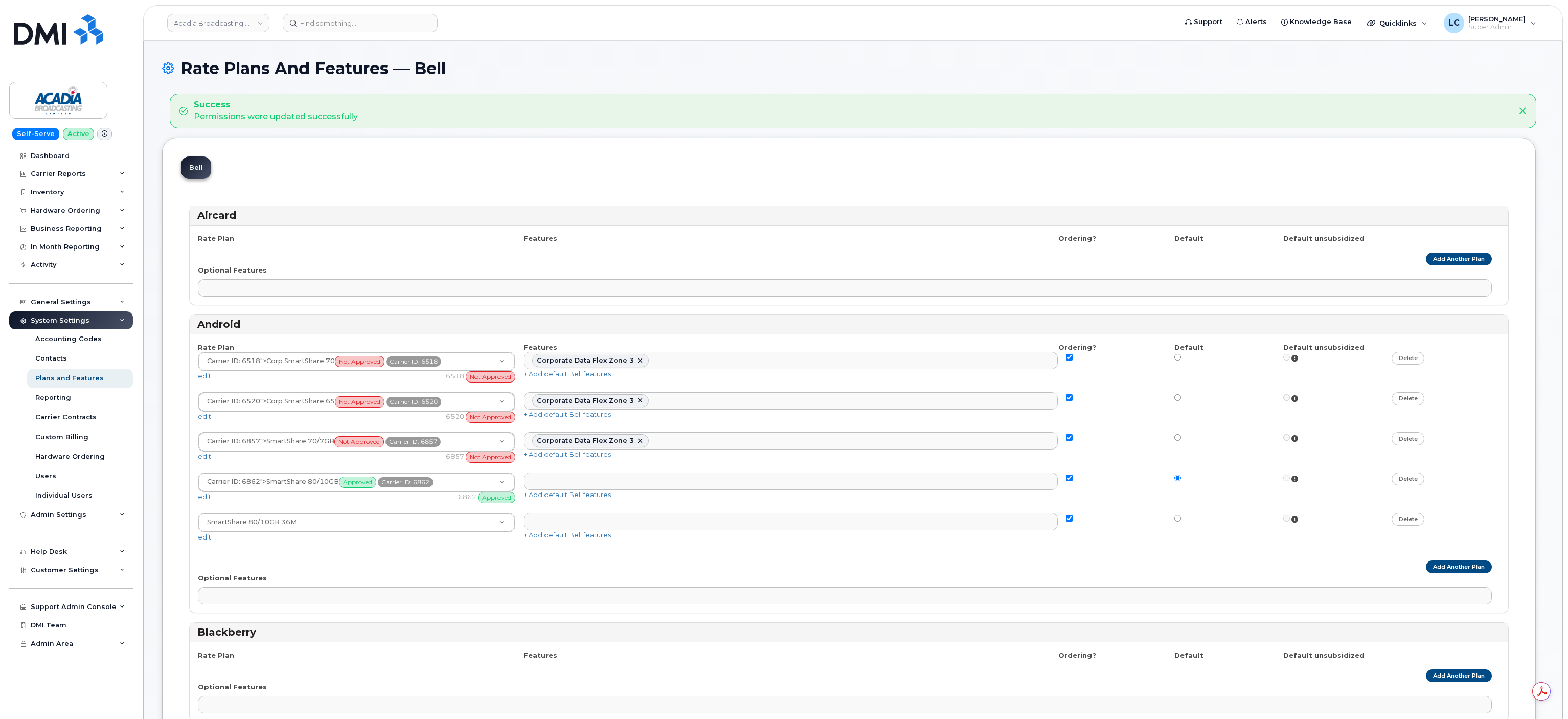
select select
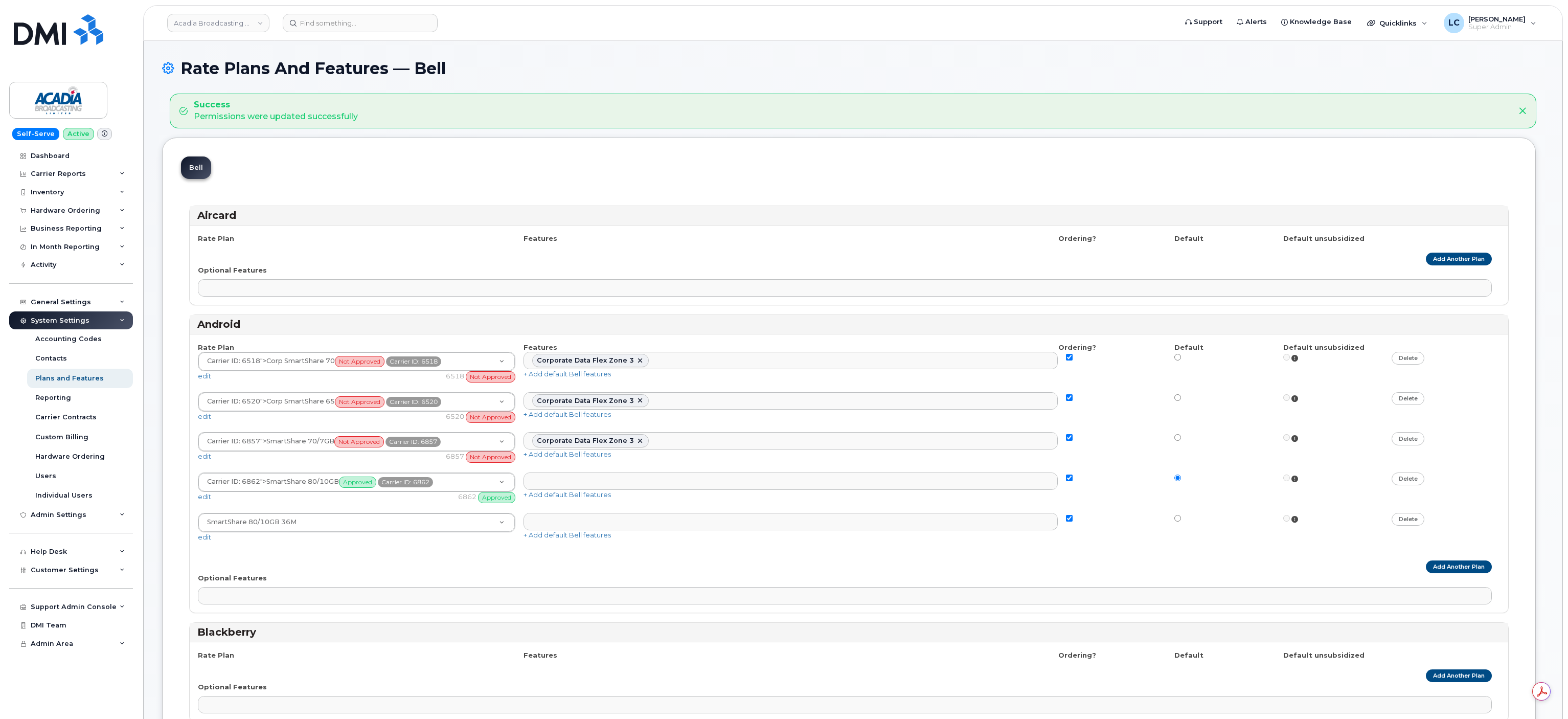
select select
select select "171"
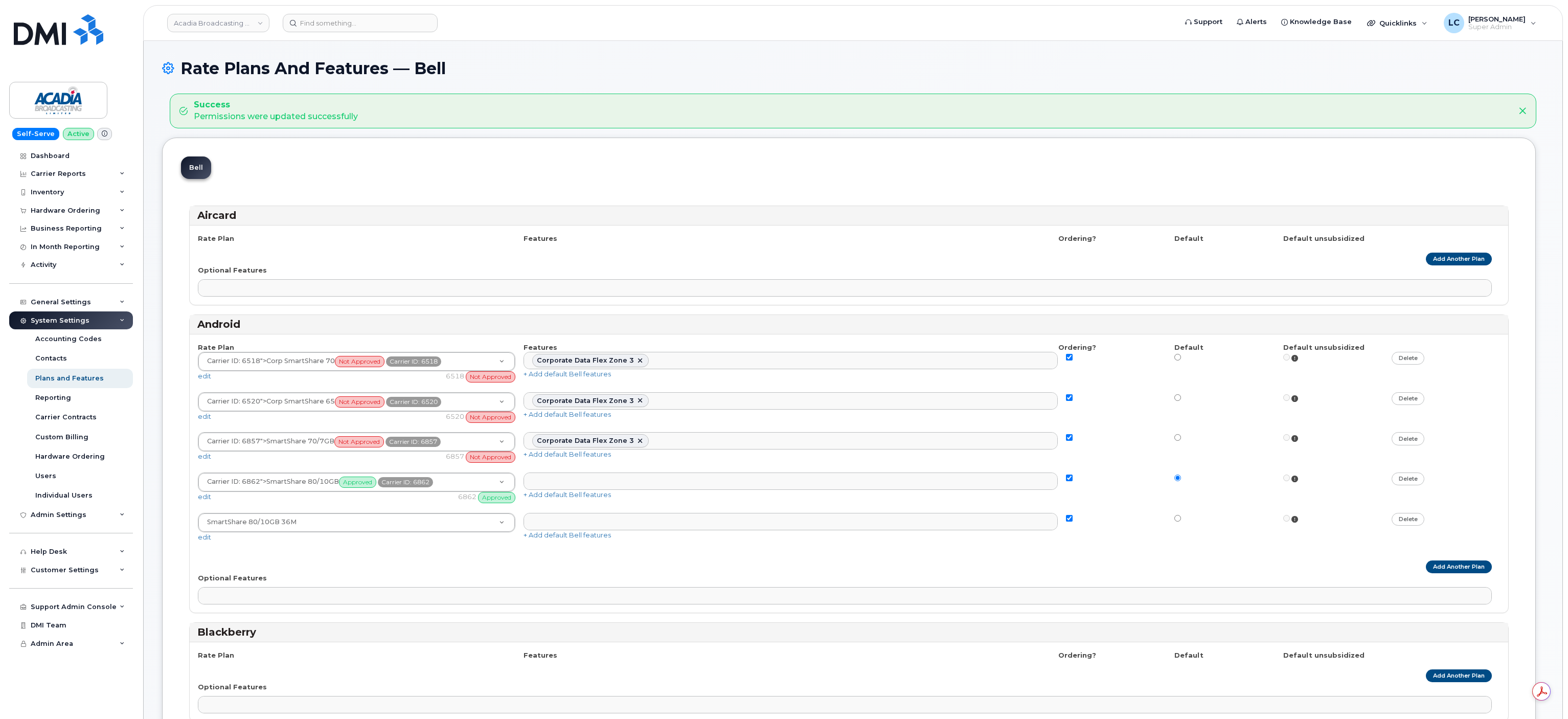
select select "171"
select select
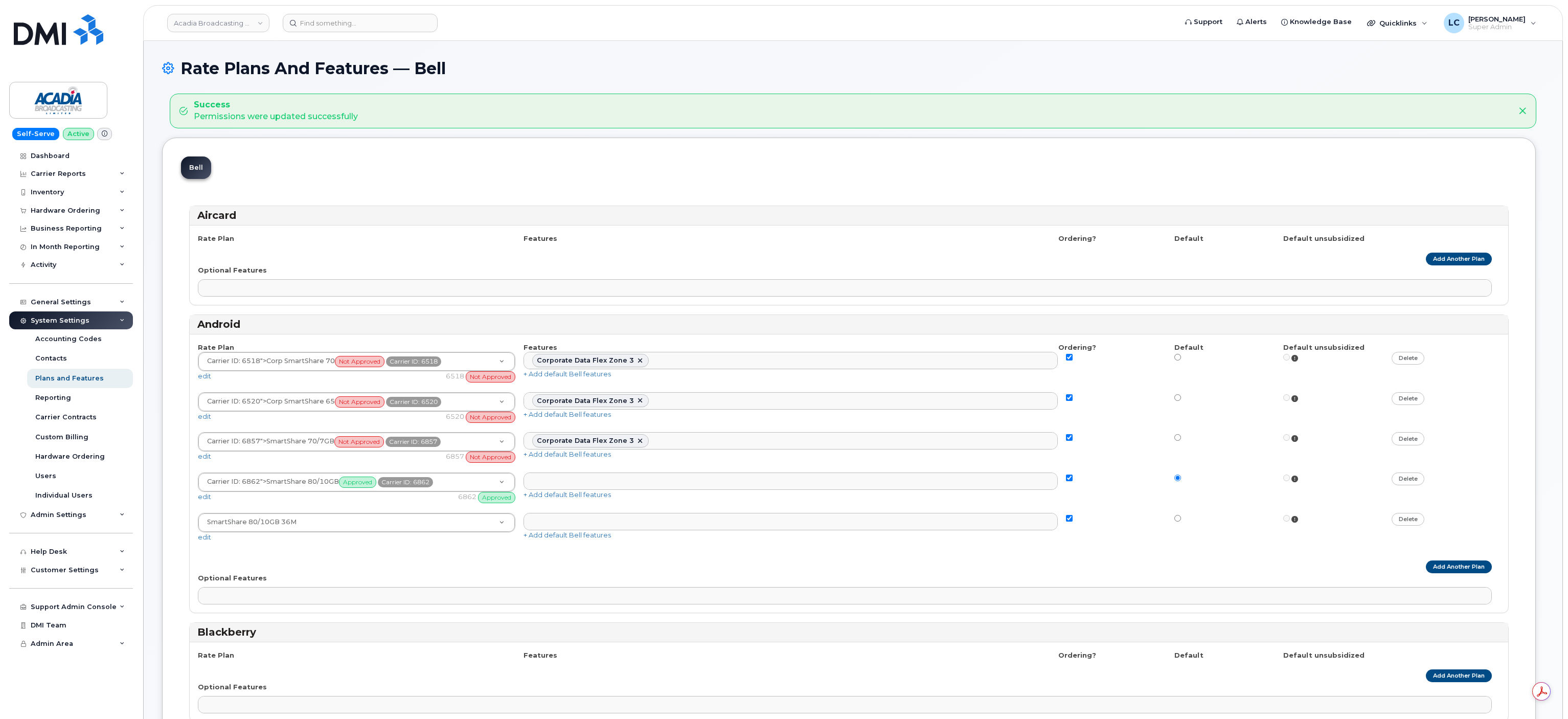
select select
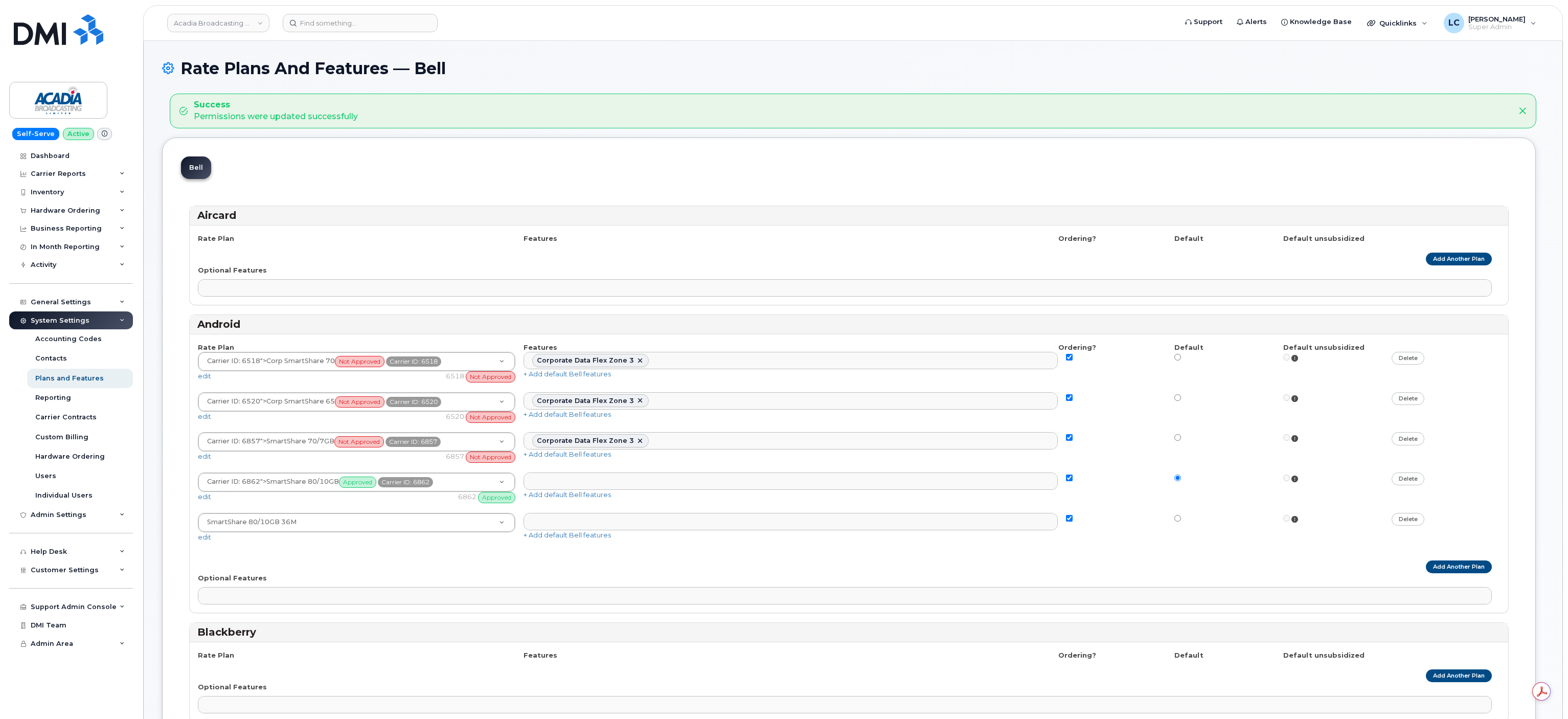
select select
click at [102, 600] on div "Support Admin Console" at bounding box center [71, 607] width 124 height 18
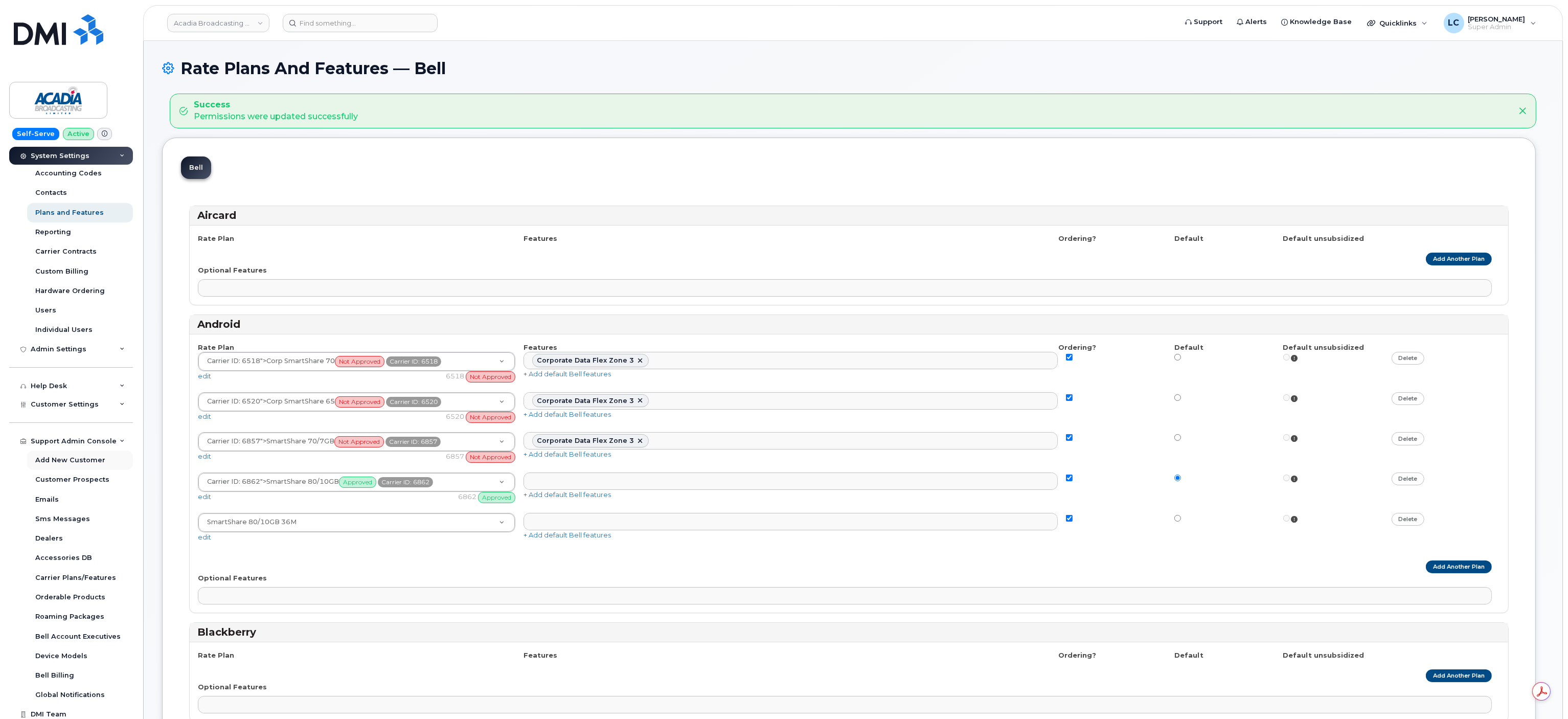
scroll to position [188, 0]
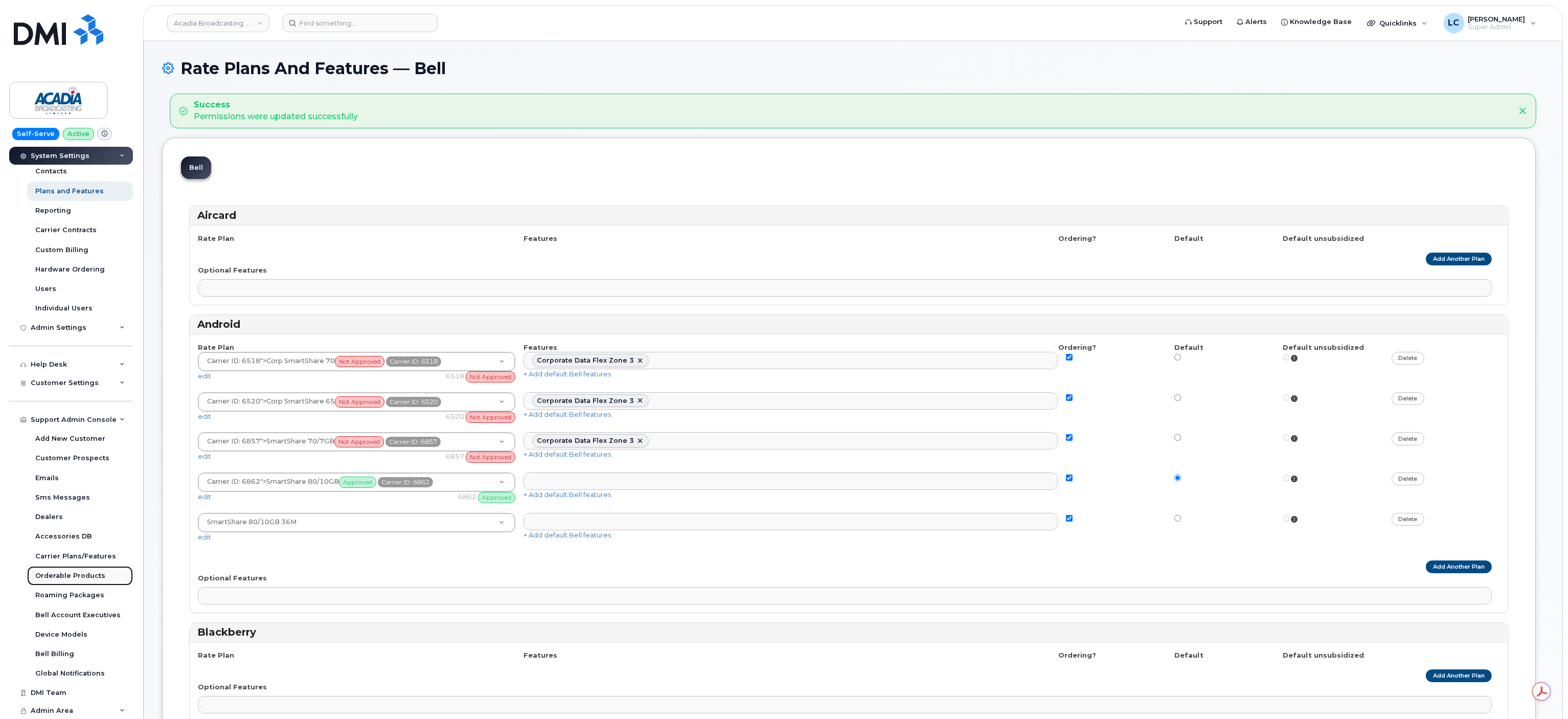
click at [80, 574] on div "Orderable Products" at bounding box center [70, 576] width 70 height 9
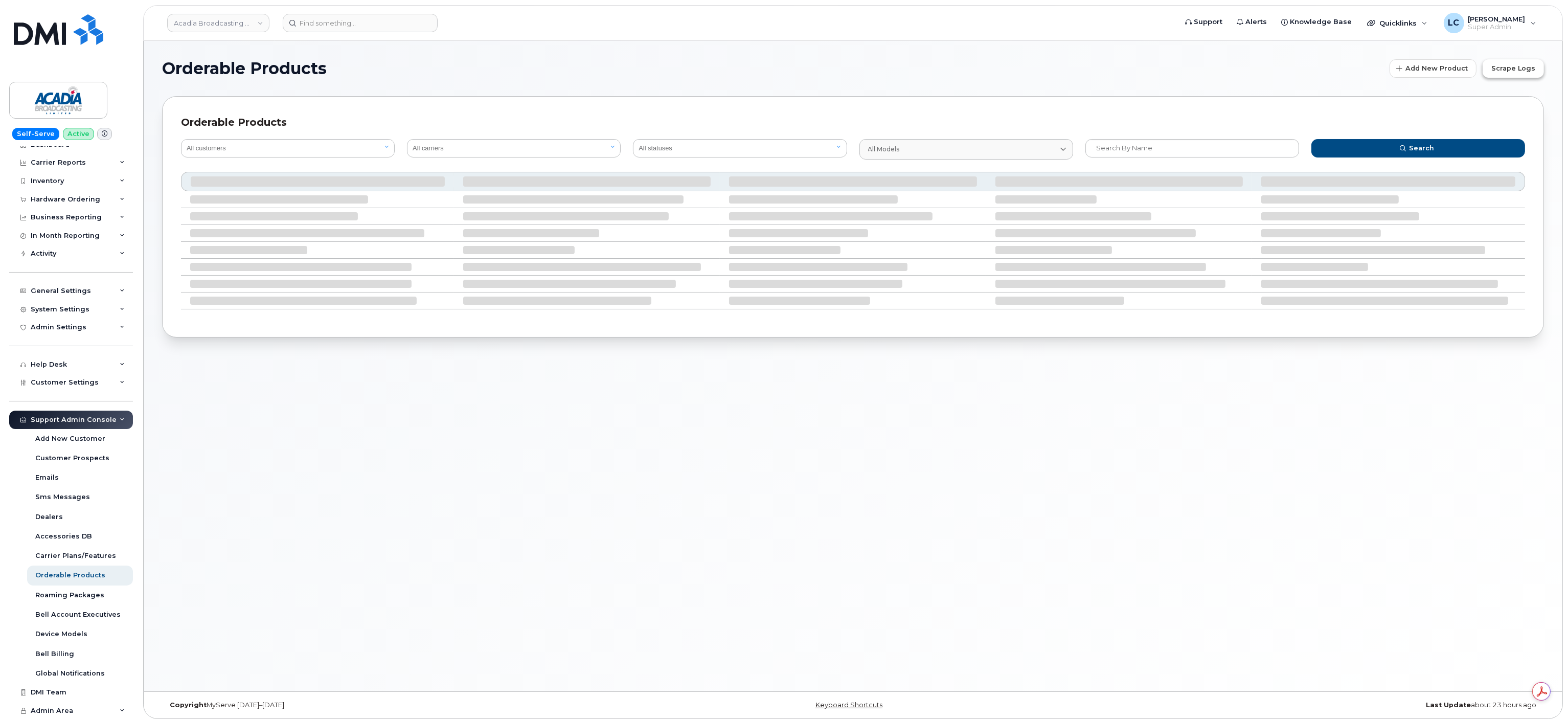
click at [1517, 63] on span "Scrape Logs" at bounding box center [1513, 68] width 44 height 9
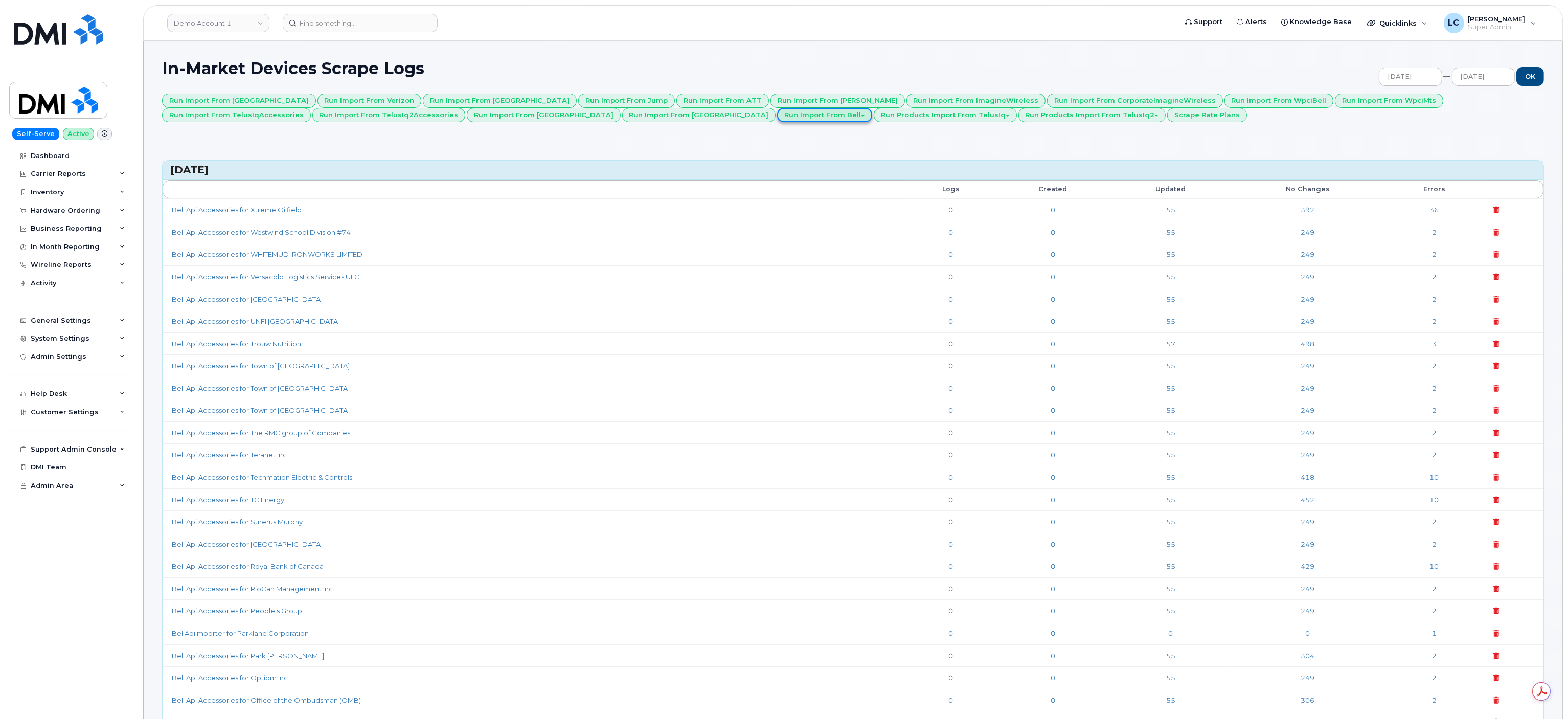
click at [777, 116] on button "Run Import from Bell" at bounding box center [825, 115] width 95 height 15
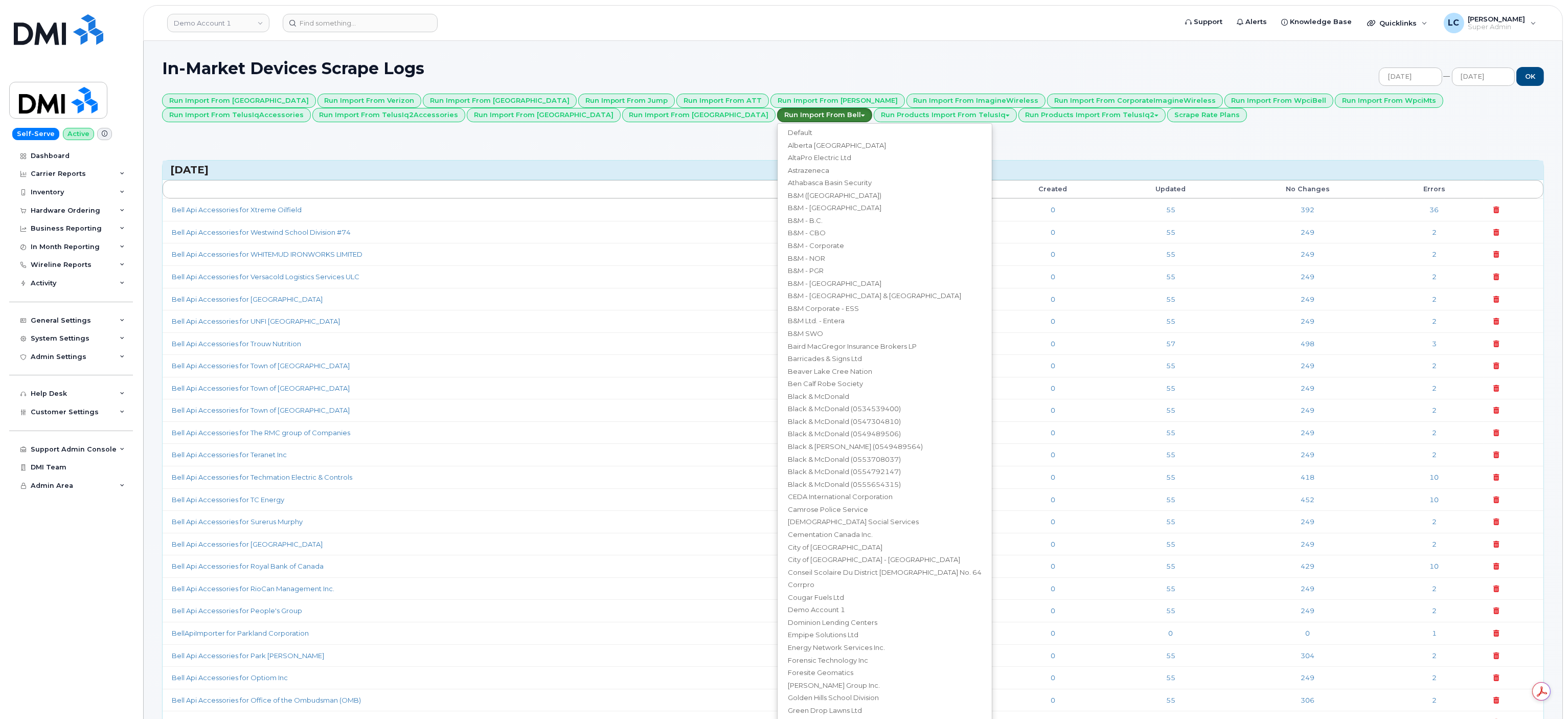
click at [777, 116] on button "Run Import from Bell" at bounding box center [825, 115] width 95 height 15
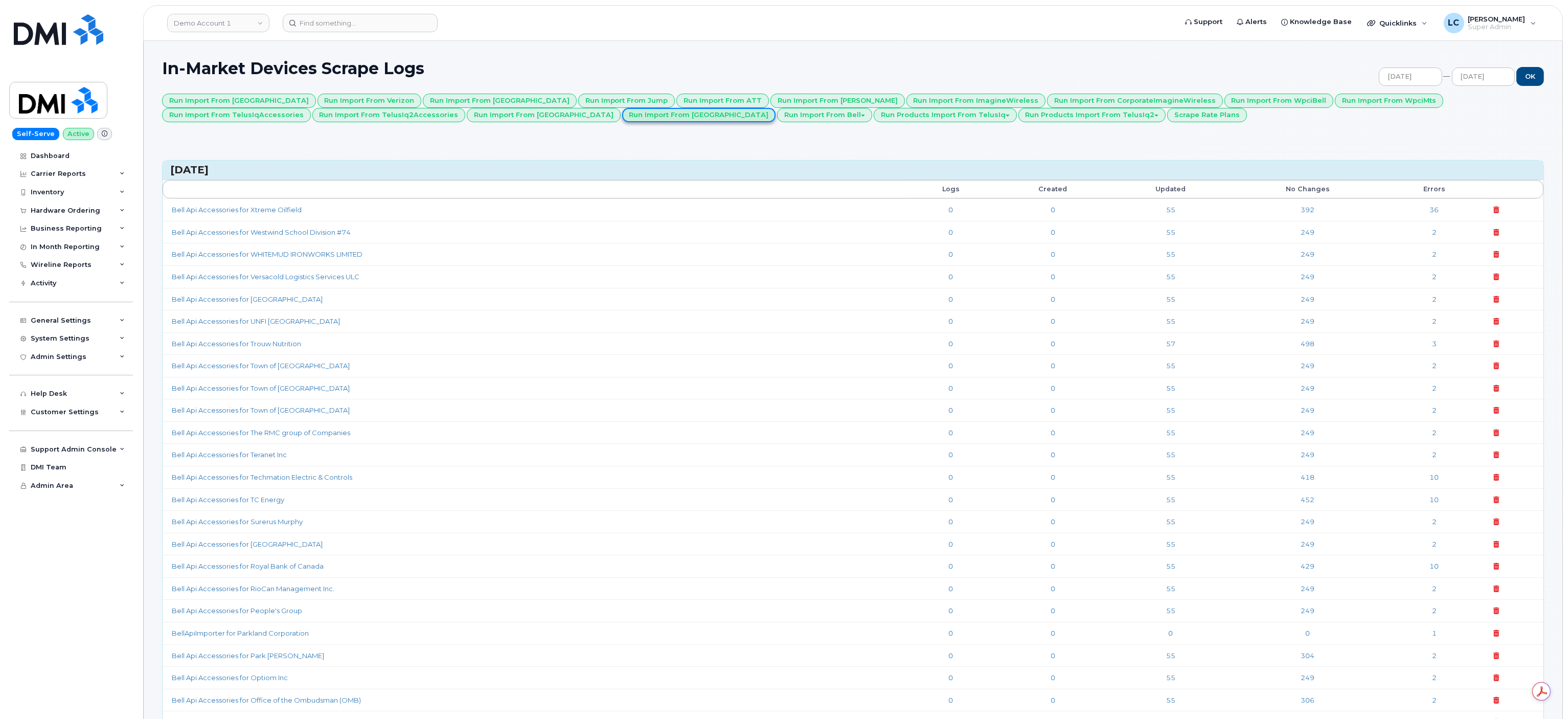
click at [622, 119] on link "Run Import from [GEOGRAPHIC_DATA]" at bounding box center [699, 115] width 154 height 15
